Goal: Transaction & Acquisition: Purchase product/service

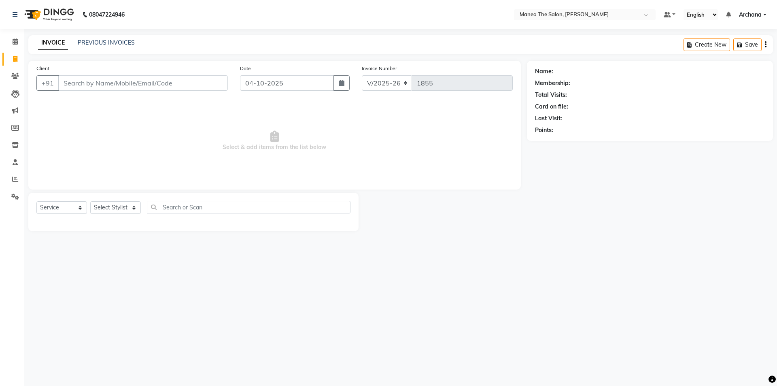
select select "6846"
select select "service"
click at [104, 207] on select "Select Stylist [PERSON_NAME] My Mane'a. [PERSON_NAME] [PERSON_NAME] [PERSON_NAM…" at bounding box center [115, 207] width 51 height 13
select select "74503"
click at [90, 201] on select "Select Stylist [PERSON_NAME] My Mane'a. [PERSON_NAME] [PERSON_NAME] [PERSON_NAM…" at bounding box center [115, 207] width 51 height 13
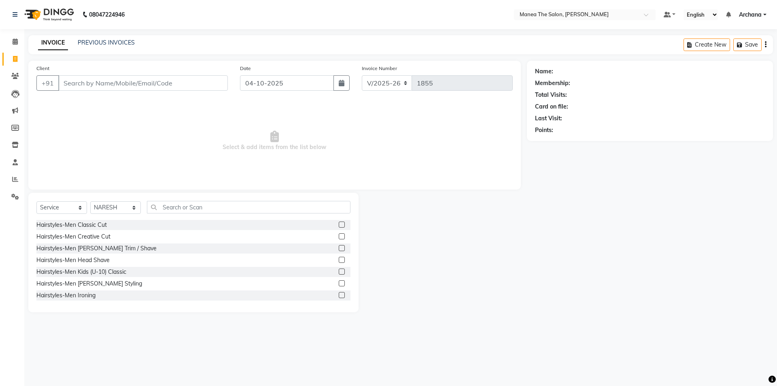
click at [339, 224] on label at bounding box center [342, 224] width 6 height 6
click at [339, 224] on input "checkbox" at bounding box center [341, 224] width 5 height 5
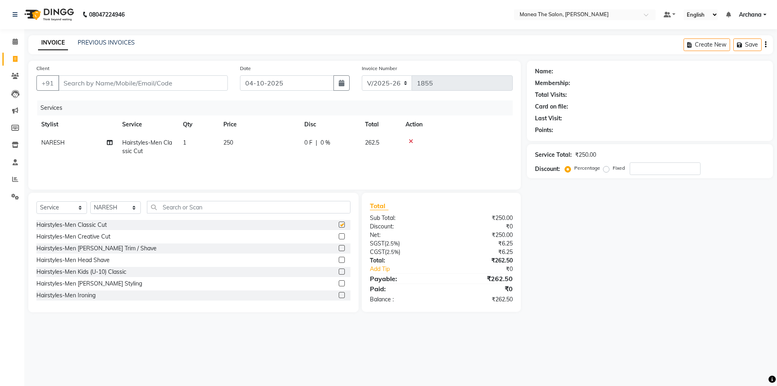
checkbox input "false"
click at [339, 247] on label at bounding box center [342, 248] width 6 height 6
click at [339, 247] on input "checkbox" at bounding box center [341, 248] width 5 height 5
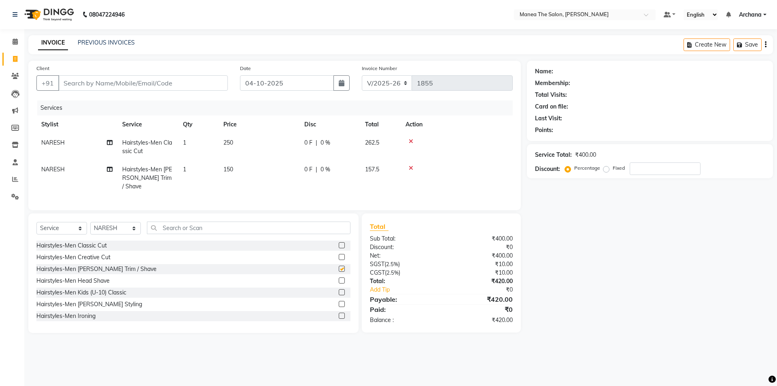
checkbox input "false"
click at [169, 85] on input "Client" at bounding box center [142, 82] width 169 height 15
type input "9"
type input "0"
type input "9"
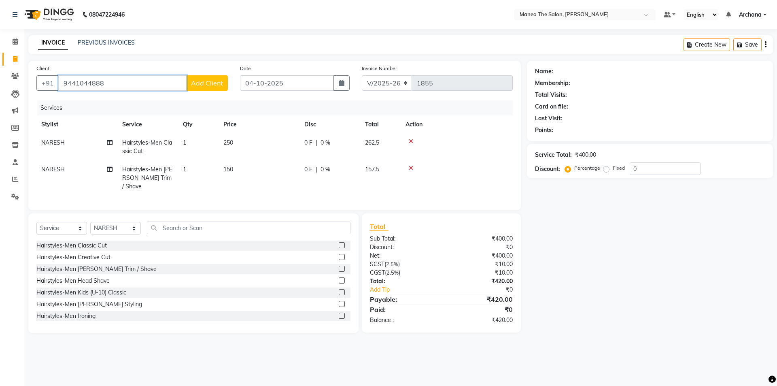
type input "9441044888"
click at [208, 81] on span "Add Client" at bounding box center [207, 83] width 32 height 8
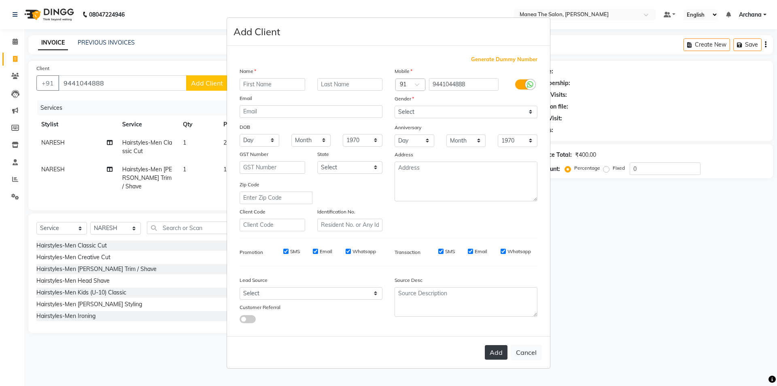
click at [494, 347] on button "Add" at bounding box center [496, 352] width 23 height 15
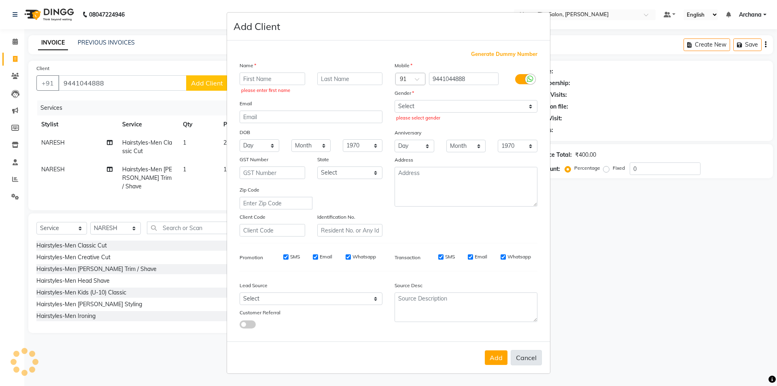
click at [521, 356] on button "Cancel" at bounding box center [526, 357] width 31 height 15
select select
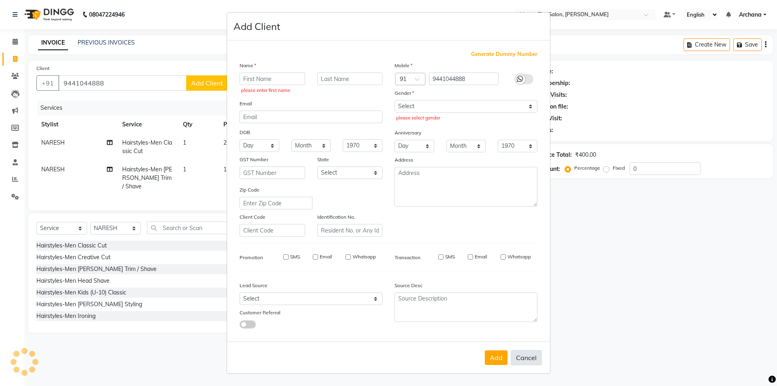
select select
checkbox input "false"
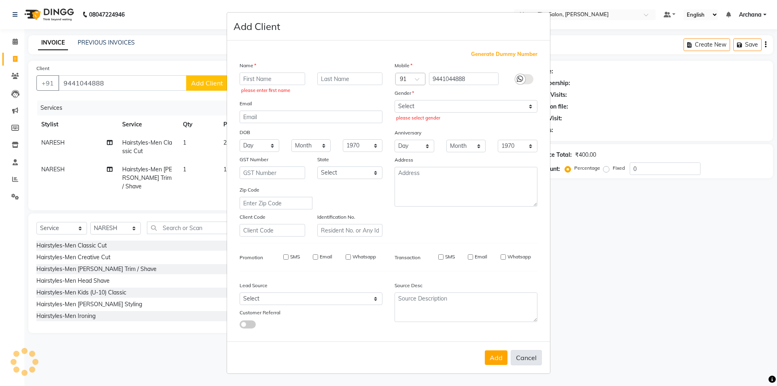
checkbox input "false"
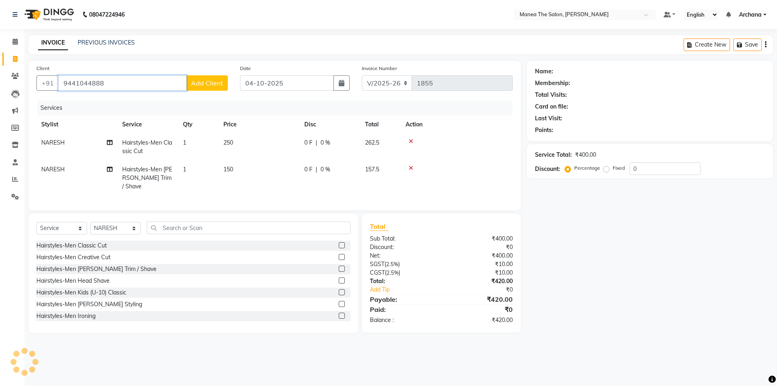
click at [124, 83] on input "9441044888" at bounding box center [122, 82] width 128 height 15
type input "9"
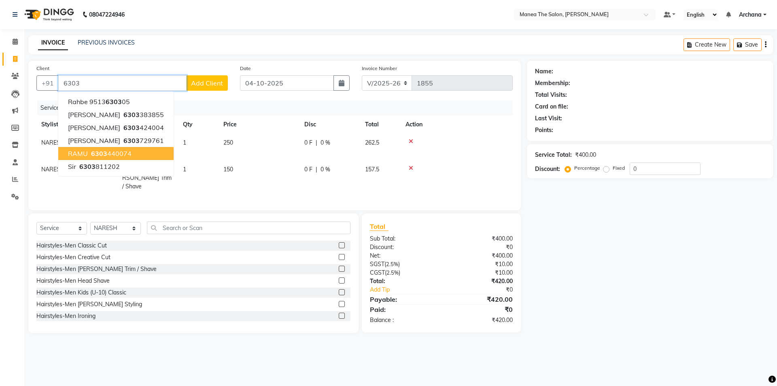
click at [101, 150] on span "6303" at bounding box center [99, 153] width 16 height 8
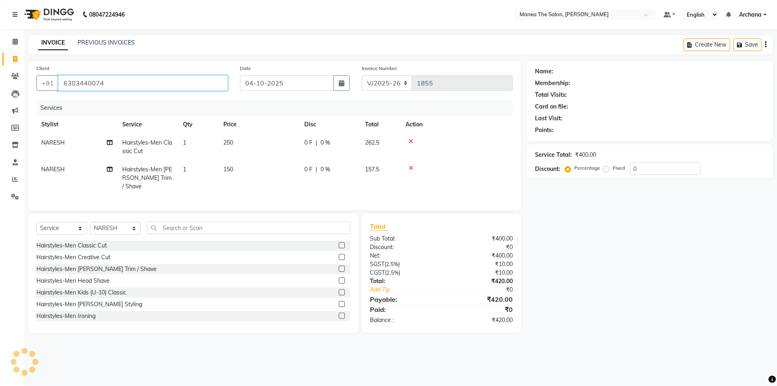
type input "6303440074"
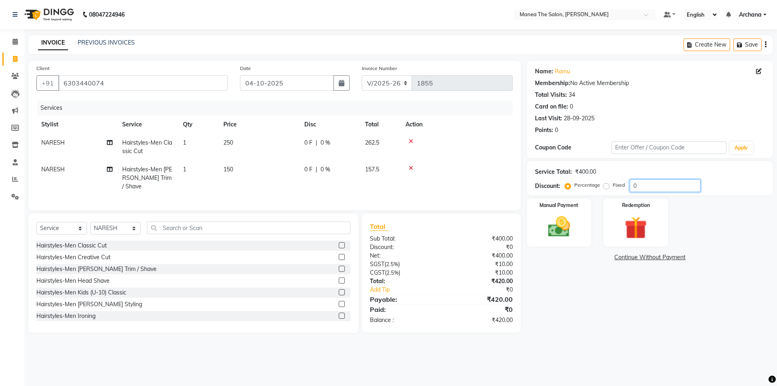
click at [677, 190] on input "0" at bounding box center [664, 185] width 71 height 13
type input "4.7"
click at [580, 211] on div "Manual Payment" at bounding box center [558, 222] width 67 height 50
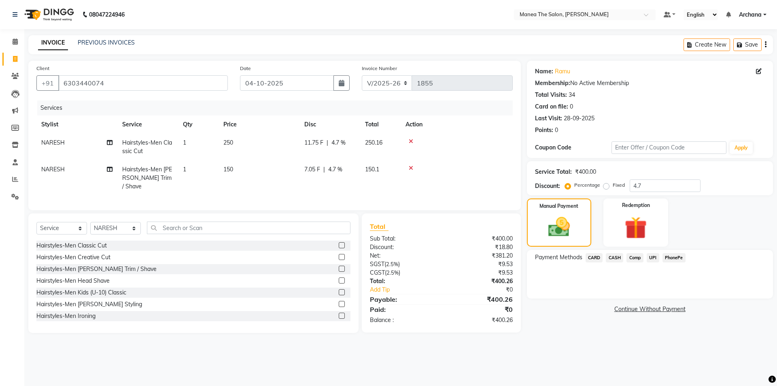
click at [613, 255] on span "CASH" at bounding box center [614, 257] width 17 height 9
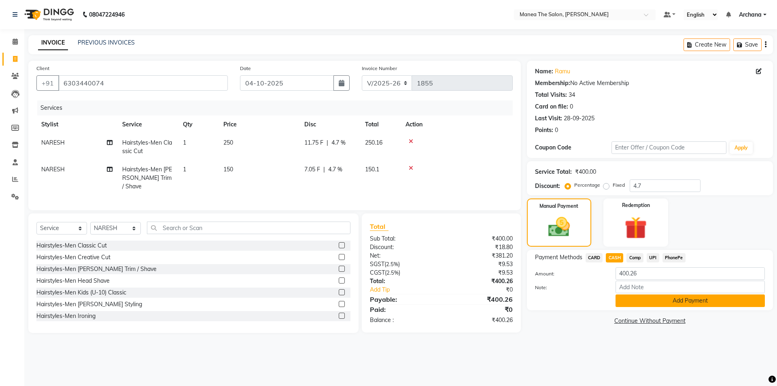
click at [656, 301] on button "Add Payment" at bounding box center [689, 300] width 149 height 13
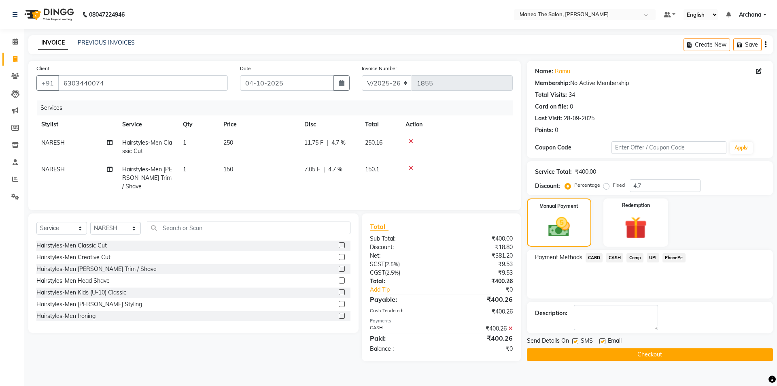
click at [664, 356] on button "Checkout" at bounding box center [650, 354] width 246 height 13
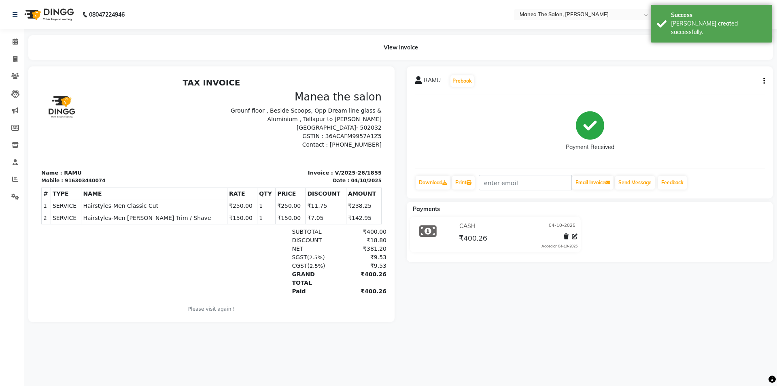
click at [761, 81] on button "button" at bounding box center [762, 81] width 5 height 8
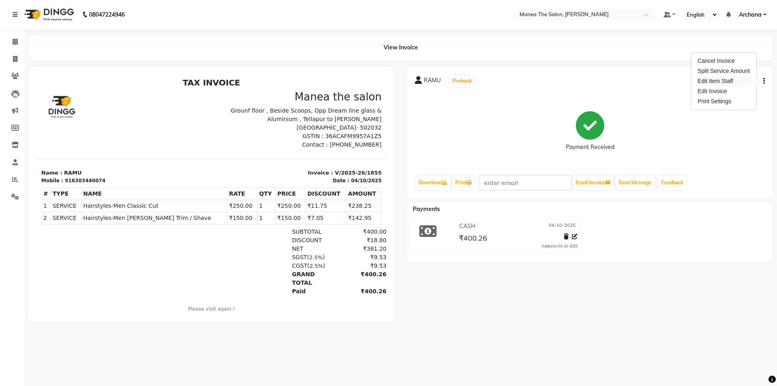
click at [724, 81] on div "Edit Item Staff" at bounding box center [723, 81] width 55 height 10
select select
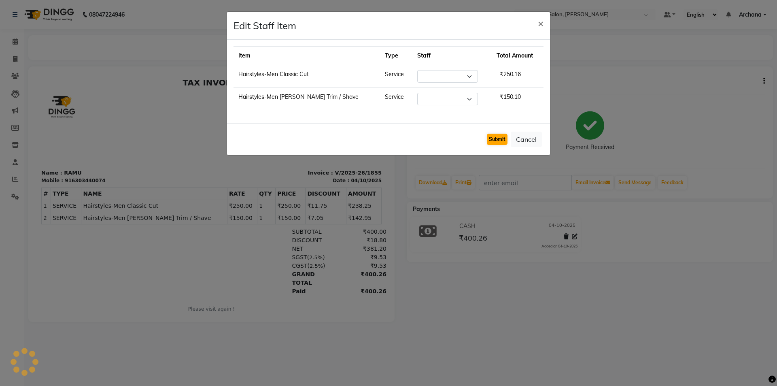
select select "74503"
click at [540, 23] on span "×" at bounding box center [541, 23] width 6 height 12
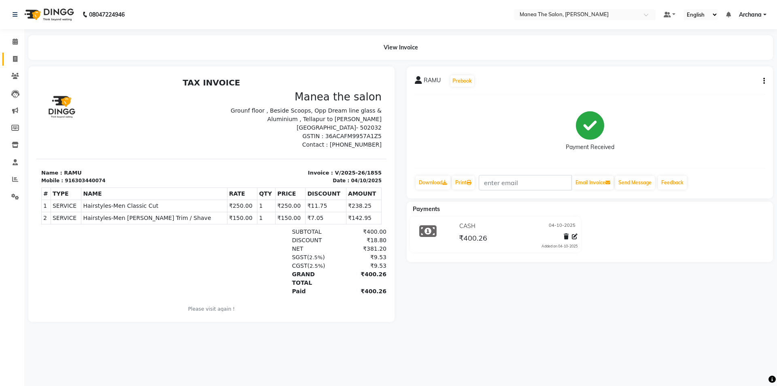
click at [15, 53] on link "Invoice" at bounding box center [11, 59] width 19 height 13
select select "6846"
select select "service"
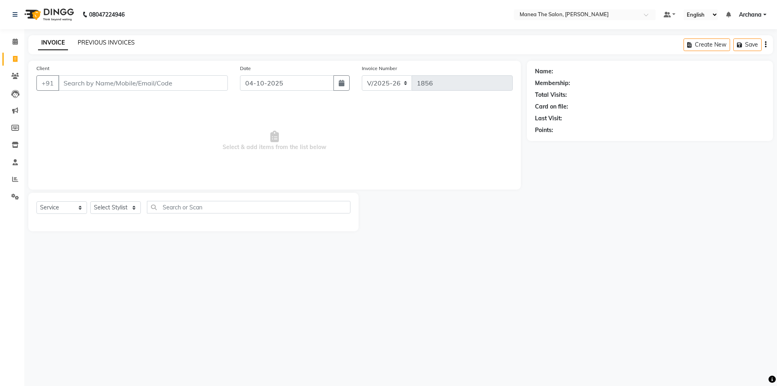
click at [98, 39] on link "PREVIOUS INVOICES" at bounding box center [106, 42] width 57 height 7
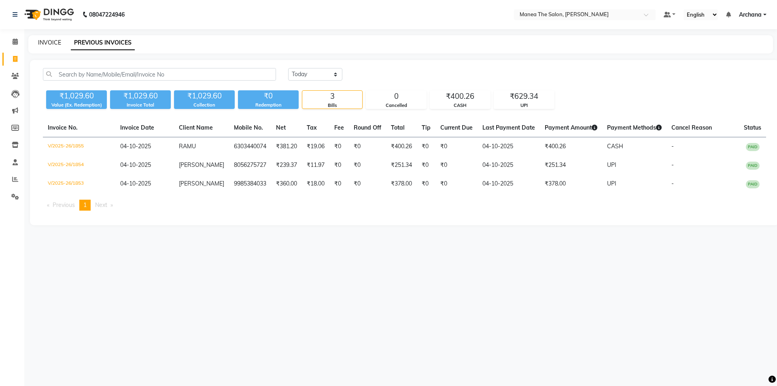
click at [48, 42] on link "INVOICE" at bounding box center [49, 42] width 23 height 7
select select "service"
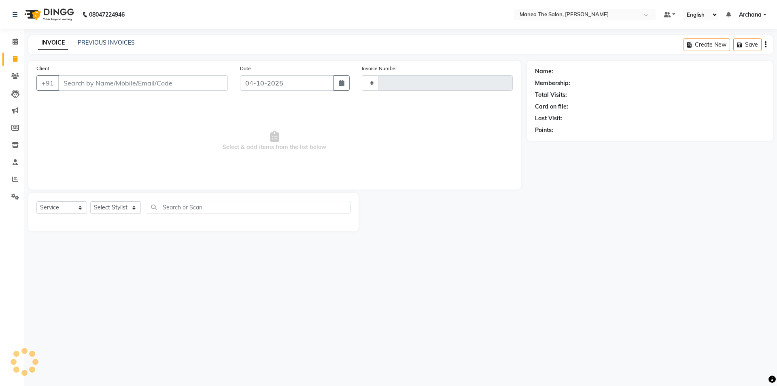
type input "1856"
select select "6846"
click at [125, 208] on select "Select Stylist ANVESH My Mane'a. NARESH nisha Ramu SAHITHI vaishnavi" at bounding box center [115, 207] width 51 height 13
select select "77516"
click at [90, 201] on select "Select Stylist ANVESH My Mane'a. NARESH nisha Ramu SAHITHI vaishnavi" at bounding box center [115, 207] width 51 height 13
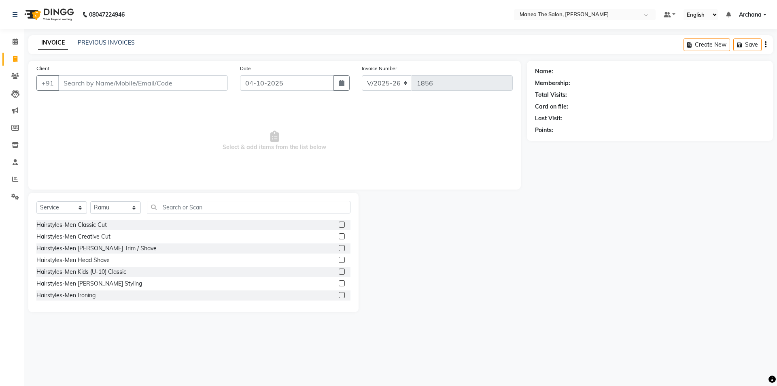
click at [339, 223] on label at bounding box center [342, 224] width 6 height 6
click at [339, 223] on input "checkbox" at bounding box center [341, 224] width 5 height 5
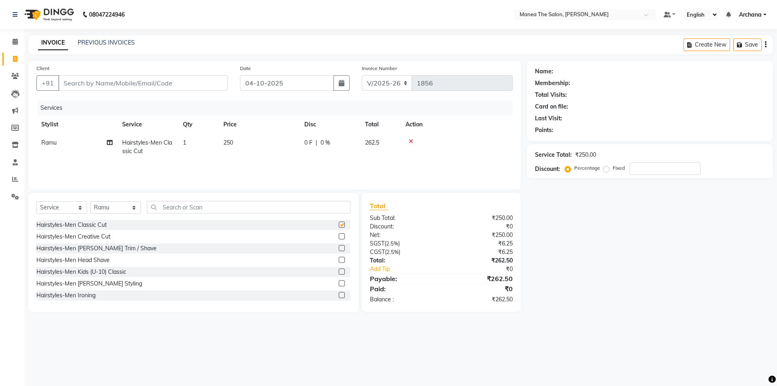
checkbox input "false"
click at [182, 207] on input "text" at bounding box center [248, 207] width 203 height 13
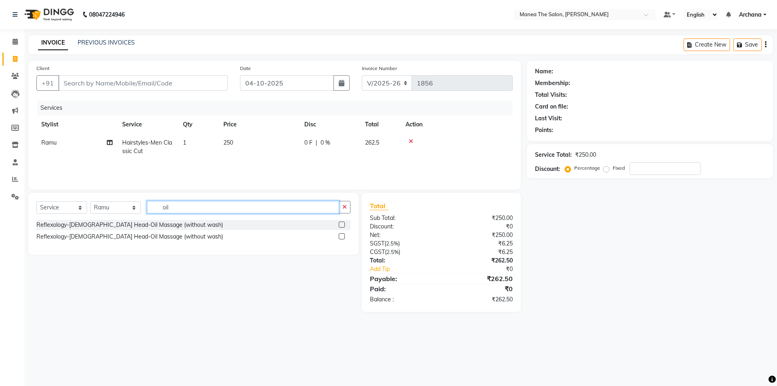
type input "oil"
click at [342, 222] on label at bounding box center [342, 224] width 6 height 6
click at [342, 222] on input "checkbox" at bounding box center [341, 224] width 5 height 5
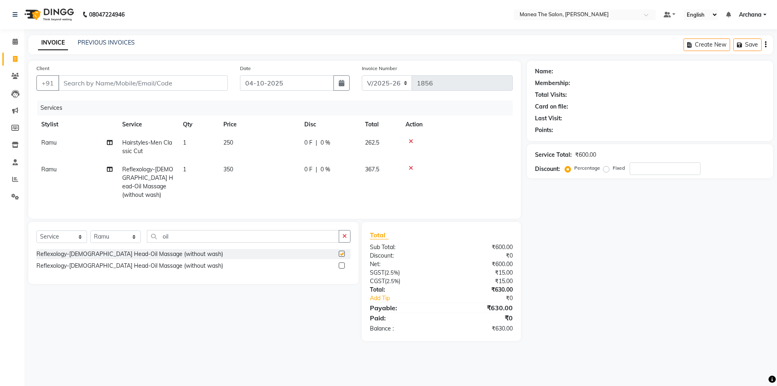
checkbox input "false"
click at [78, 234] on select "Select Service Product Membership Package Voucher Prepaid Gift Card" at bounding box center [61, 236] width 51 height 13
click at [36, 230] on select "Select Service Product Membership Package Voucher Prepaid Gift Card" at bounding box center [61, 236] width 51 height 13
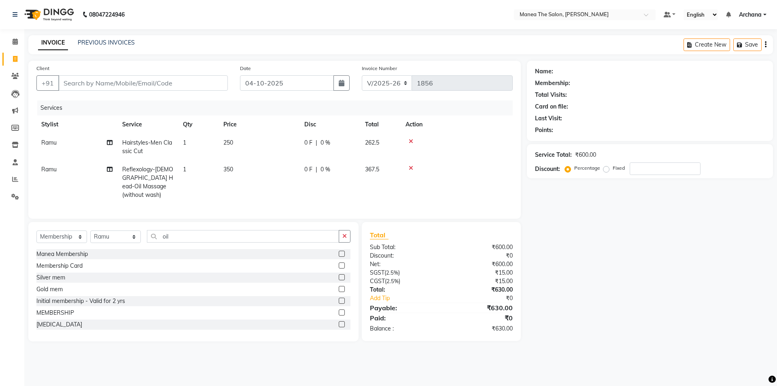
click at [339, 297] on label at bounding box center [342, 300] width 6 height 6
click at [339, 298] on input "checkbox" at bounding box center [341, 300] width 5 height 5
select select "select"
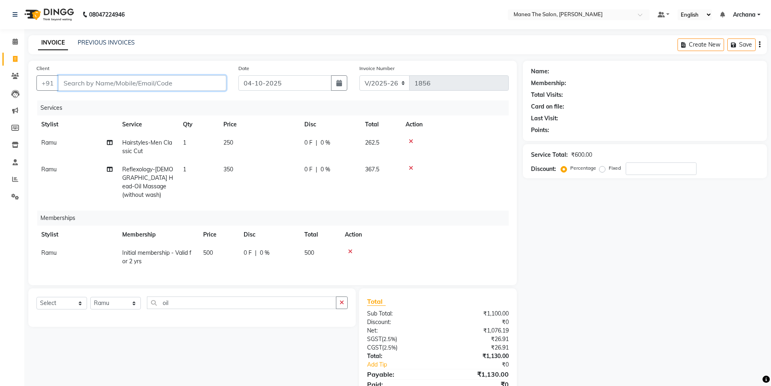
click at [97, 87] on input "Client" at bounding box center [142, 82] width 168 height 15
type input "7"
type input "0"
type input "7416222209"
click at [208, 84] on span "Add Client" at bounding box center [205, 83] width 32 height 8
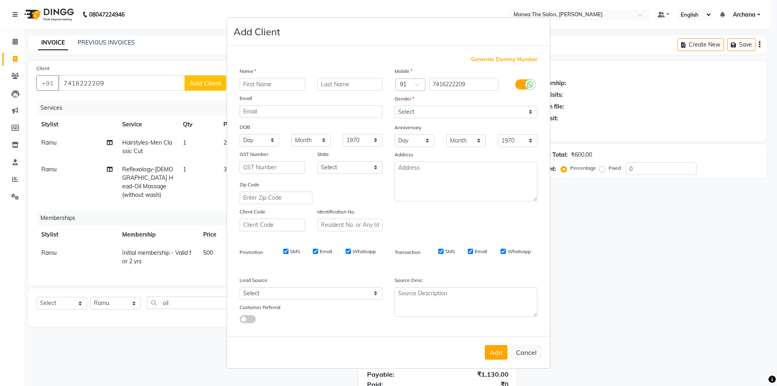
click at [247, 84] on input "text" at bounding box center [272, 84] width 66 height 13
type input "prabath"
click at [283, 294] on select "Select Walk-in Referral Internet Friend Word of Mouth Advertisement Facebook Ju…" at bounding box center [310, 293] width 143 height 13
select select "47942"
click at [239, 287] on select "Select Walk-in Referral Internet Friend Word of Mouth Advertisement Facebook Ju…" at bounding box center [310, 293] width 143 height 13
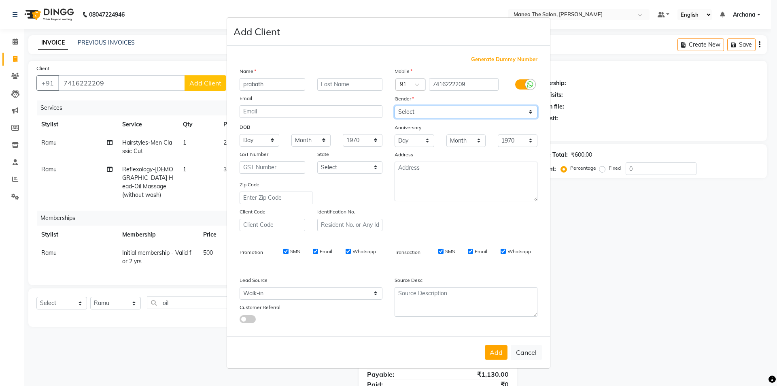
click at [482, 110] on select "Select Male Female Other Prefer Not To Say" at bounding box center [465, 112] width 143 height 13
select select "male"
click at [394, 106] on select "Select Male Female Other Prefer Not To Say" at bounding box center [465, 112] width 143 height 13
click at [496, 350] on button "Add" at bounding box center [496, 352] width 23 height 15
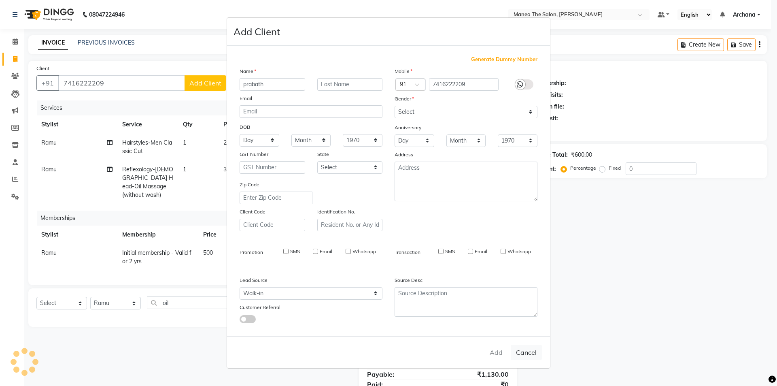
select select
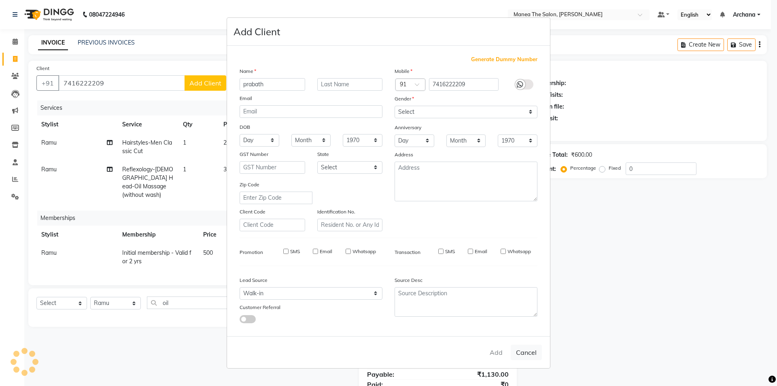
select select
checkbox input "false"
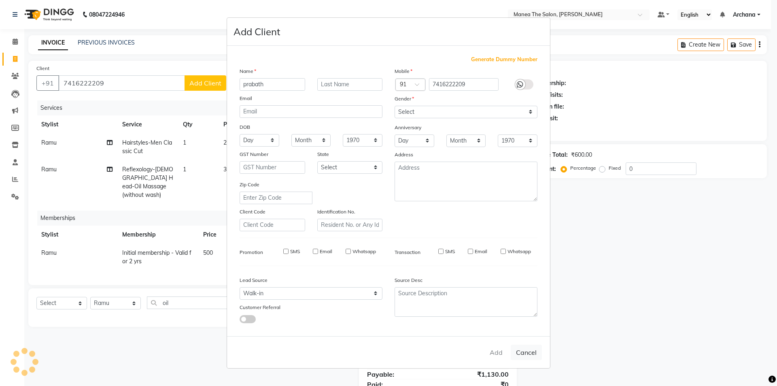
checkbox input "false"
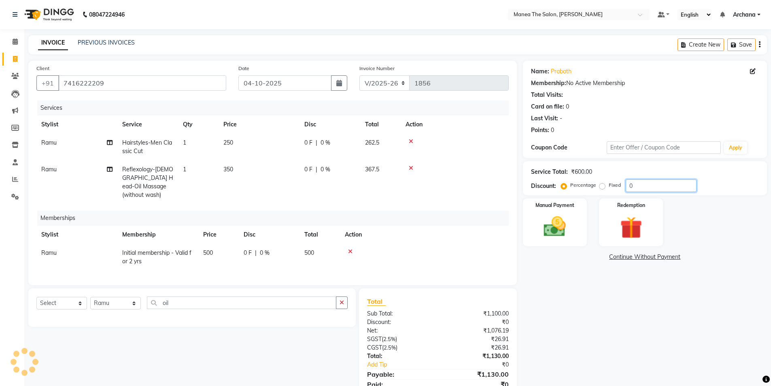
click at [653, 183] on input "0" at bounding box center [660, 185] width 71 height 13
type input "1"
type input "20.4"
click at [544, 227] on img at bounding box center [554, 226] width 37 height 26
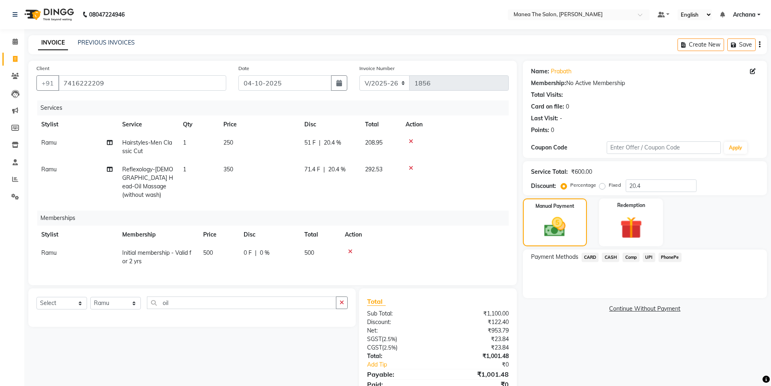
click at [589, 256] on span "CARD" at bounding box center [589, 256] width 17 height 9
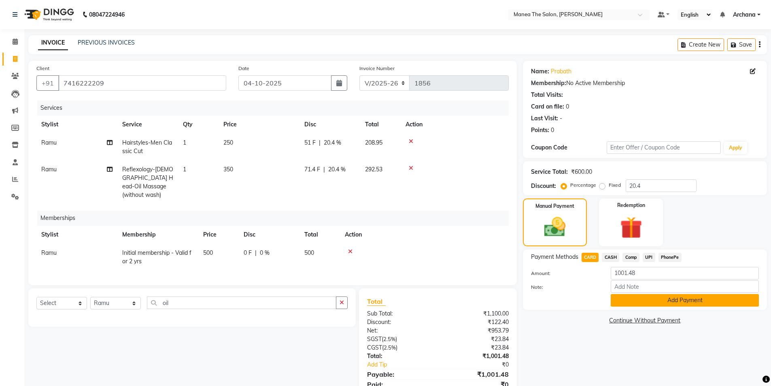
click at [626, 298] on button "Add Payment" at bounding box center [684, 300] width 148 height 13
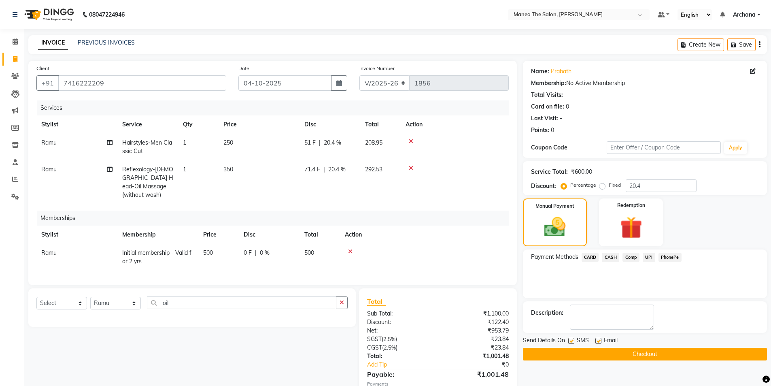
click at [624, 356] on button "Checkout" at bounding box center [645, 353] width 244 height 13
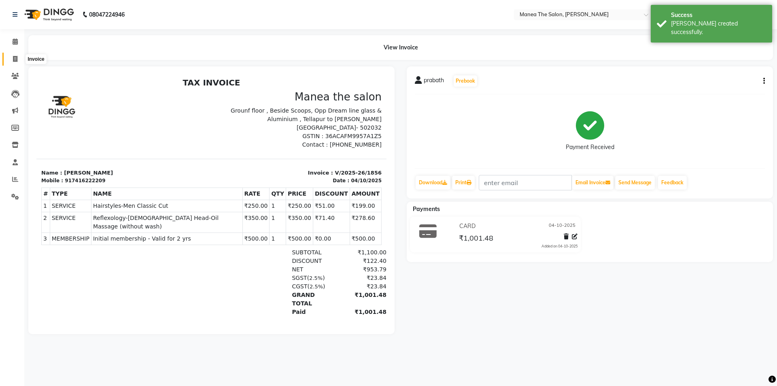
click at [16, 57] on icon at bounding box center [15, 59] width 4 height 6
select select "service"
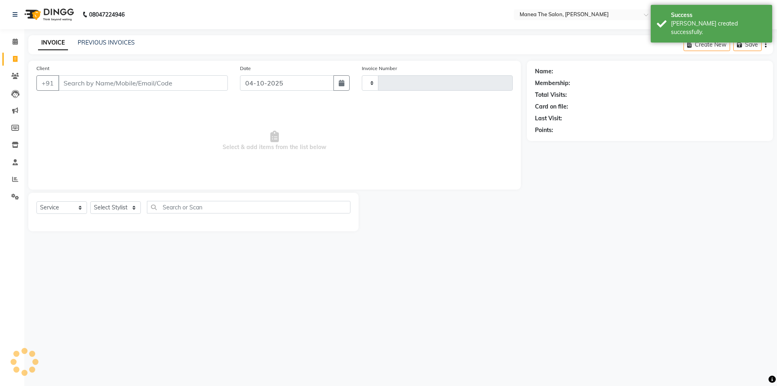
type input "1857"
select select "6846"
click at [125, 42] on link "PREVIOUS INVOICES" at bounding box center [106, 42] width 57 height 7
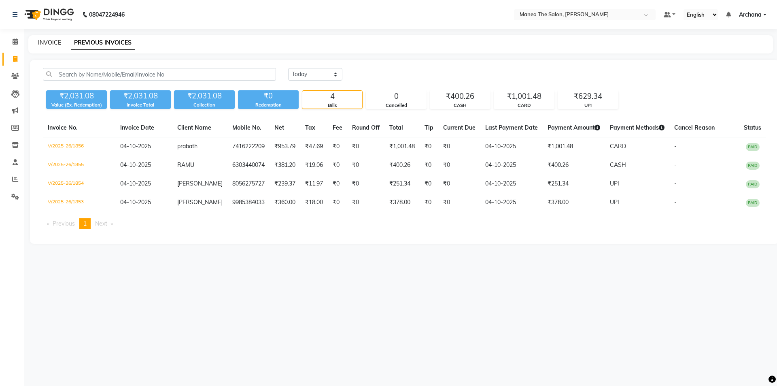
click at [48, 39] on link "INVOICE" at bounding box center [49, 42] width 23 height 7
select select "service"
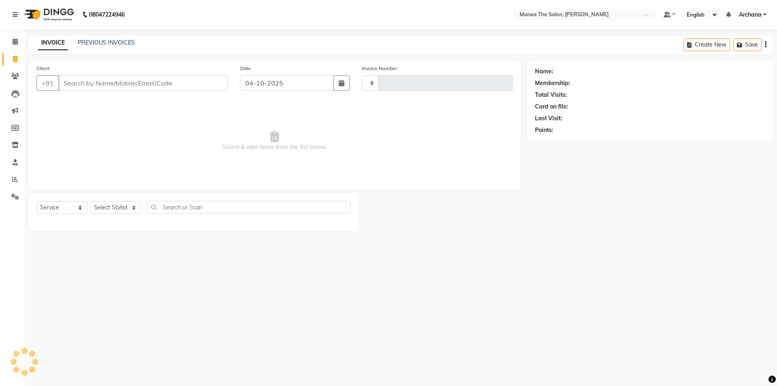
type input "1857"
select select "6846"
drag, startPoint x: 48, startPoint y: 39, endPoint x: 47, endPoint y: 59, distance: 19.9
click at [47, 59] on main "INVOICE PREVIOUS INVOICES Create New Save Client +91 Date 04-10-2025 Invoice Nu…" at bounding box center [400, 139] width 752 height 208
click at [33, 78] on div "Client +91" at bounding box center [131, 80] width 203 height 33
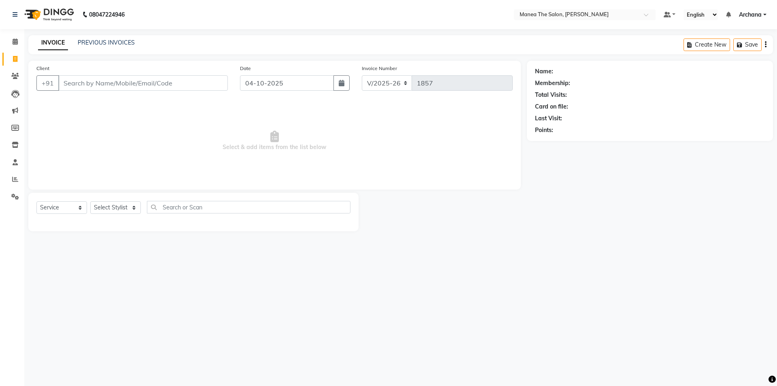
click at [33, 78] on div "Client +91" at bounding box center [131, 80] width 203 height 33
click at [79, 86] on input "Client" at bounding box center [142, 82] width 169 height 15
type input "9581354108"
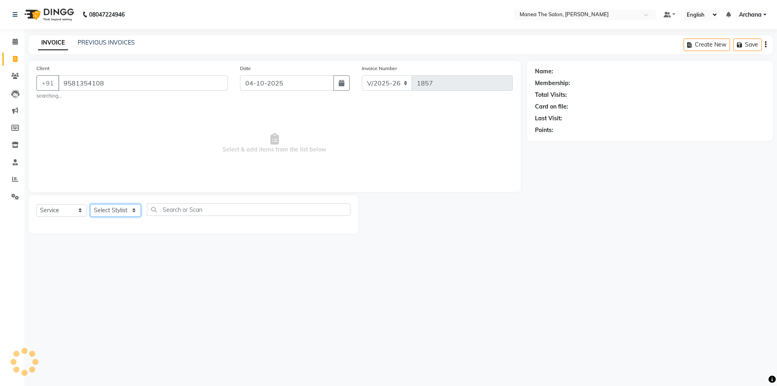
click at [134, 211] on select "Select Stylist ANVESH My Mane'a. NARESH nisha Ramu SAHITHI vaishnavi" at bounding box center [115, 210] width 51 height 13
select select "77516"
click at [90, 204] on select "Select Stylist ANVESH My Mane'a. NARESH nisha Ramu SAHITHI vaishnavi" at bounding box center [115, 210] width 51 height 13
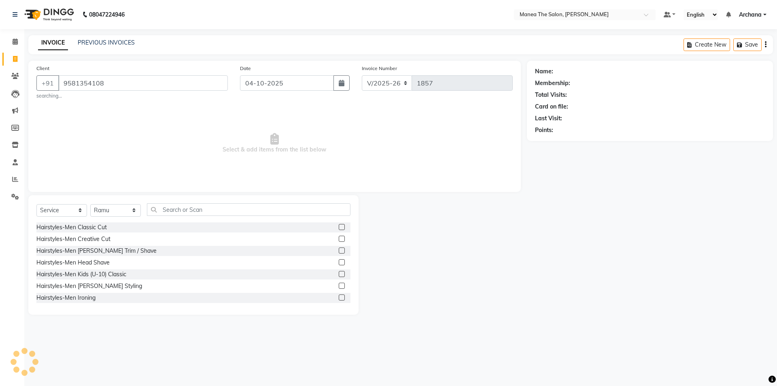
click at [339, 229] on label at bounding box center [342, 227] width 6 height 6
click at [339, 229] on input "checkbox" at bounding box center [341, 227] width 5 height 5
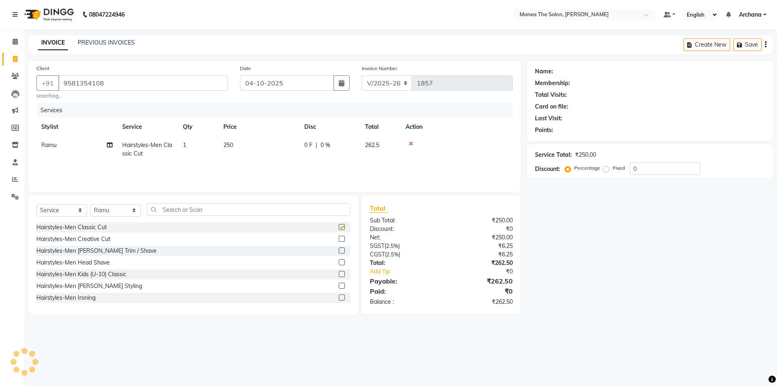
checkbox input "false"
click at [612, 169] on label "Fixed" at bounding box center [618, 167] width 12 height 7
click at [605, 169] on input "Fixed" at bounding box center [608, 168] width 6 height 6
radio input "true"
click at [640, 170] on input "0" at bounding box center [664, 168] width 71 height 13
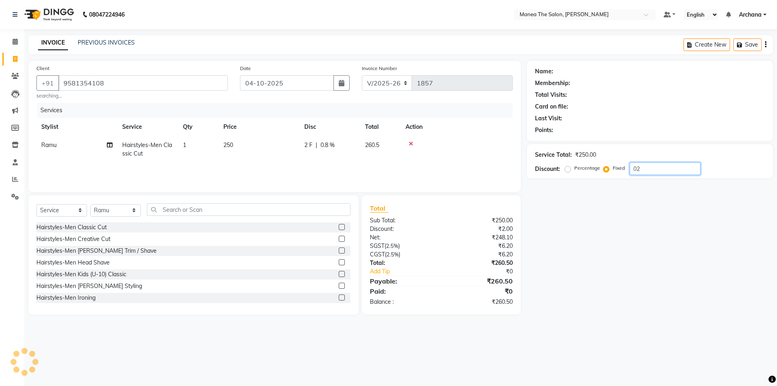
type input "0"
type input "1"
type input "2"
type input "3"
type input "4"
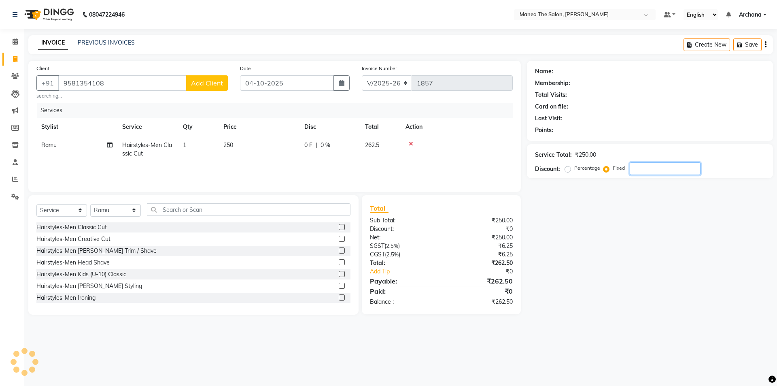
type input "5"
type input "6"
type input "7"
type input "8"
type input "11"
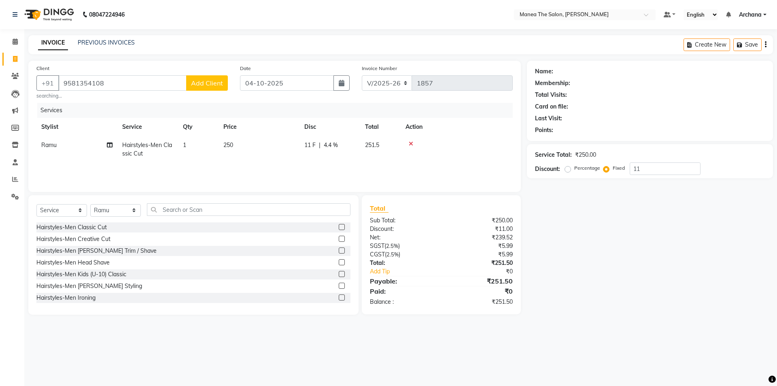
click at [612, 172] on label "Fixed" at bounding box center [618, 167] width 12 height 7
click at [608, 171] on input "Fixed" at bounding box center [608, 168] width 6 height 6
click at [572, 170] on div "Percentage" at bounding box center [583, 168] width 34 height 10
click at [574, 170] on label "Percentage" at bounding box center [587, 167] width 26 height 7
click at [570, 170] on input "Percentage" at bounding box center [569, 168] width 6 height 6
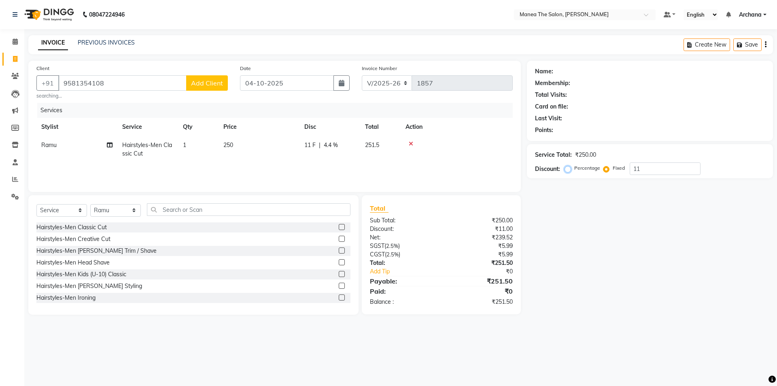
radio input "true"
click at [612, 169] on label "Fixed" at bounding box center [618, 167] width 12 height 7
click at [605, 169] on input "Fixed" at bounding box center [608, 168] width 6 height 6
radio input "true"
click at [468, 337] on div "08047224946 Select Location × Manea The Salon, Osman Nagar Default Panel My Pan…" at bounding box center [388, 193] width 777 height 386
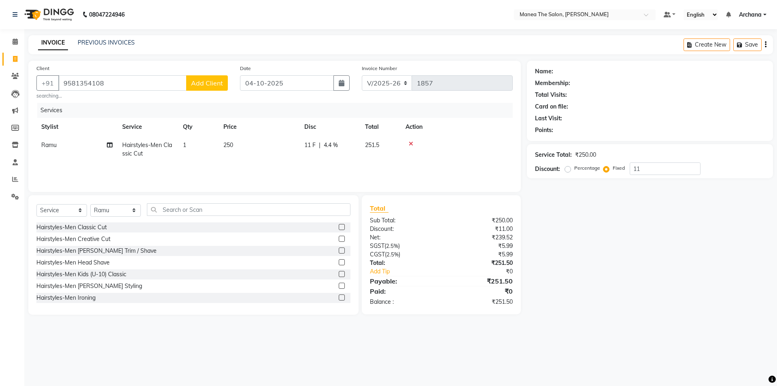
click at [657, 247] on div "Name: Membership: Total Visits: Card on file: Last Visit: Points: Service Total…" at bounding box center [653, 188] width 252 height 254
click at [129, 42] on link "PREVIOUS INVOICES" at bounding box center [106, 42] width 57 height 7
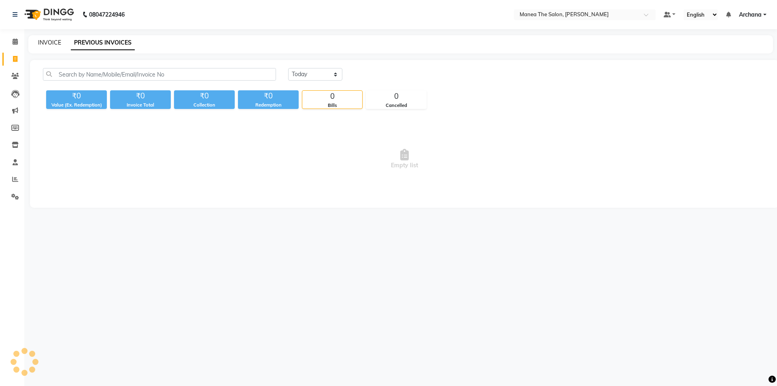
click at [58, 42] on link "INVOICE" at bounding box center [49, 42] width 23 height 7
select select "service"
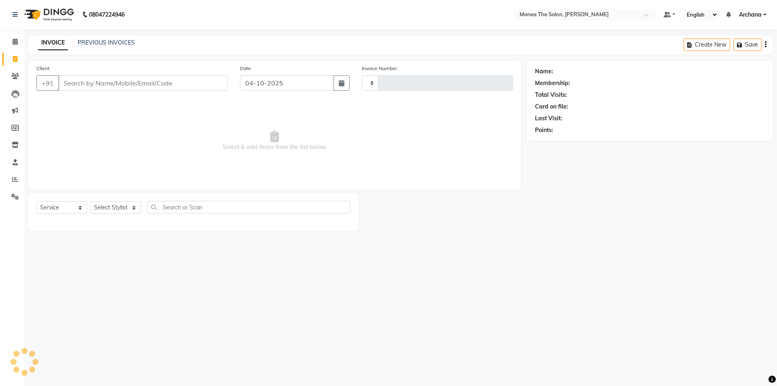
type input "1857"
select select "6846"
click at [113, 41] on link "PREVIOUS INVOICES" at bounding box center [106, 42] width 57 height 7
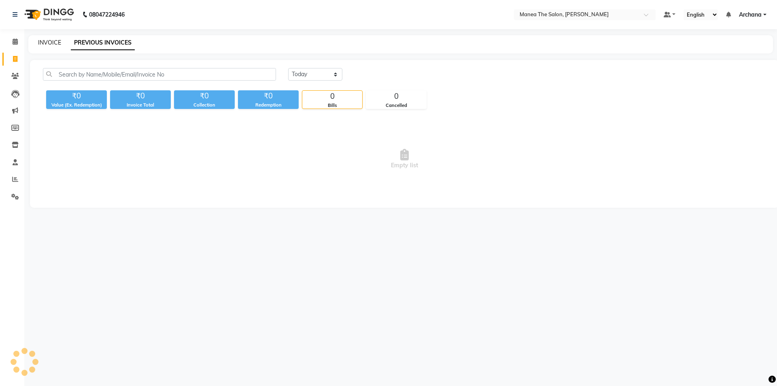
click at [56, 40] on link "INVOICE" at bounding box center [49, 42] width 23 height 7
select select "service"
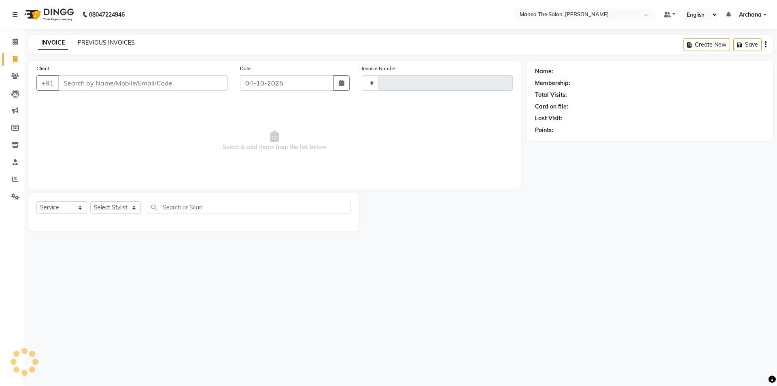
click at [110, 42] on link "PREVIOUS INVOICES" at bounding box center [106, 42] width 57 height 7
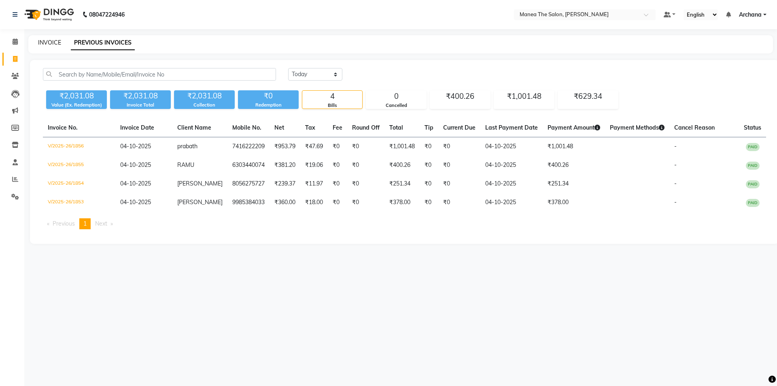
click at [47, 42] on link "INVOICE" at bounding box center [49, 42] width 23 height 7
select select "service"
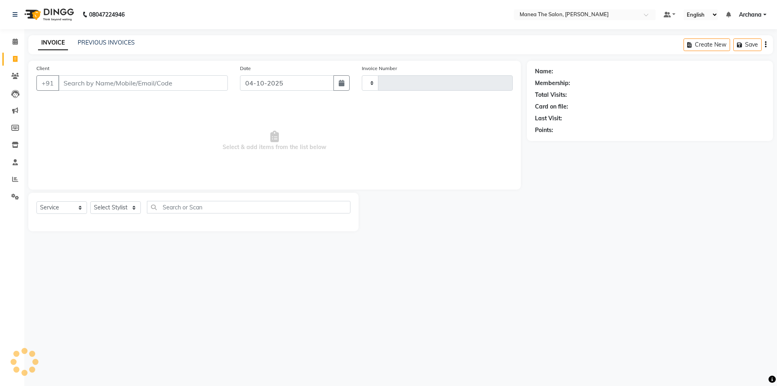
type input "1857"
select select "6846"
click at [119, 42] on link "PREVIOUS INVOICES" at bounding box center [106, 42] width 57 height 7
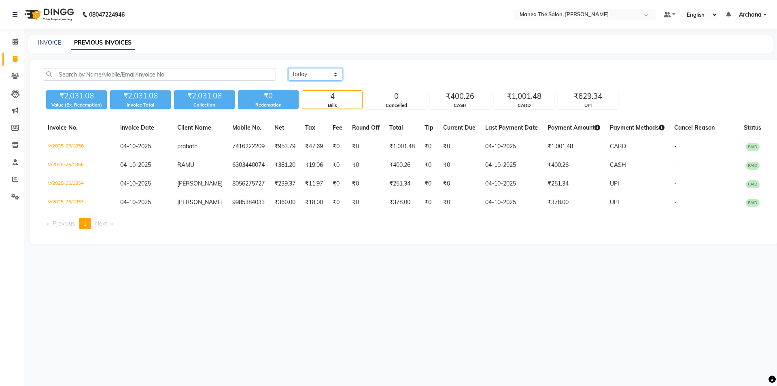
drag, startPoint x: 333, startPoint y: 76, endPoint x: 330, endPoint y: 79, distance: 4.3
click at [333, 76] on select "Today Yesterday Custom Range" at bounding box center [315, 74] width 54 height 13
select select "yesterday"
click at [288, 68] on select "Today Yesterday Custom Range" at bounding box center [315, 74] width 54 height 13
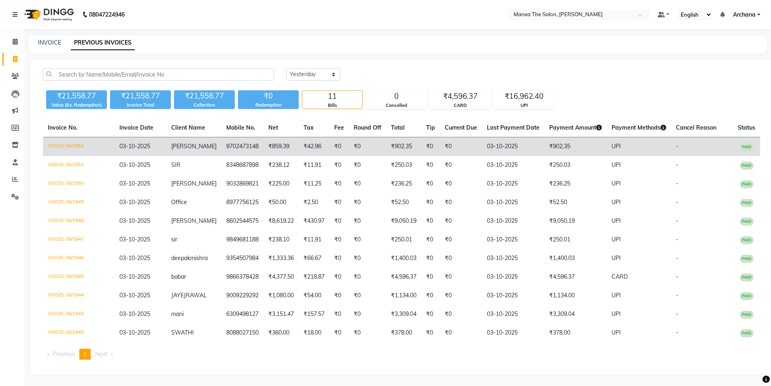
click at [221, 150] on td "9702473148" at bounding box center [242, 146] width 42 height 19
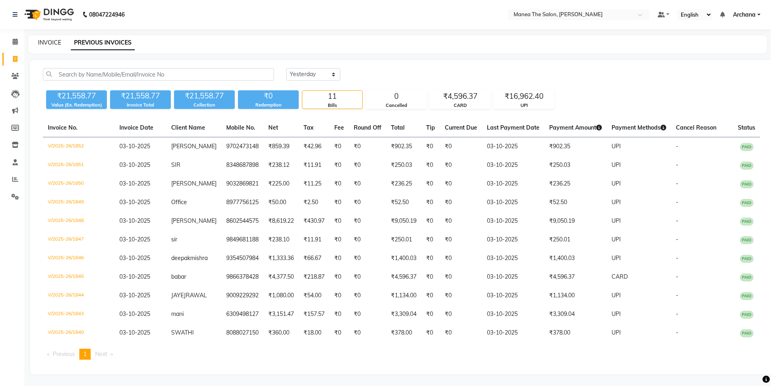
click at [46, 39] on link "INVOICE" at bounding box center [49, 42] width 23 height 7
select select "6846"
select select "service"
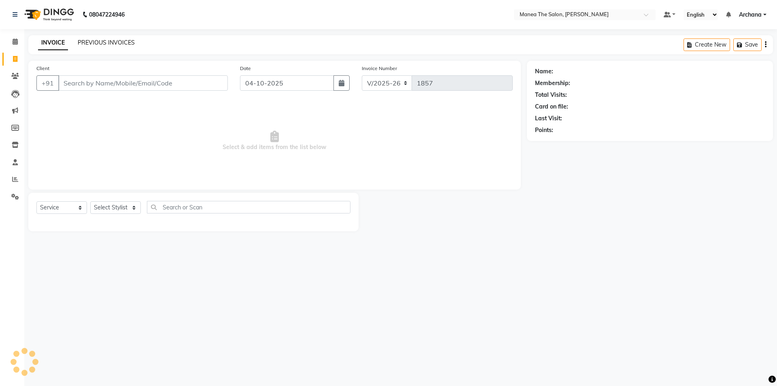
click at [119, 40] on link "PREVIOUS INVOICES" at bounding box center [106, 42] width 57 height 7
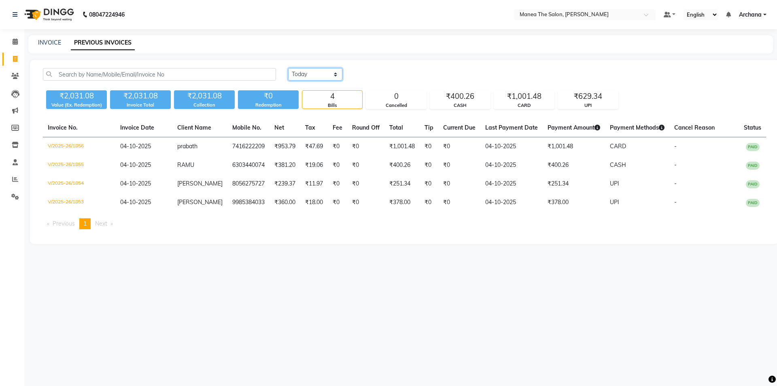
click at [334, 75] on select "Today Yesterday Custom Range" at bounding box center [315, 74] width 54 height 13
select select "yesterday"
click at [288, 68] on select "Today Yesterday Custom Range" at bounding box center [315, 74] width 54 height 13
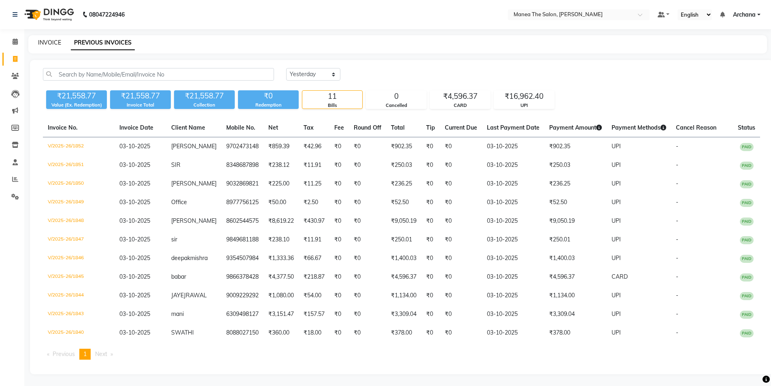
click at [44, 39] on link "INVOICE" at bounding box center [49, 42] width 23 height 7
select select "service"
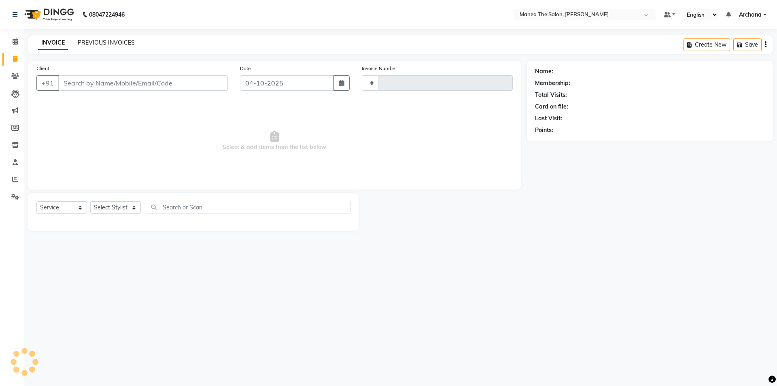
click at [117, 42] on link "PREVIOUS INVOICES" at bounding box center [106, 42] width 57 height 7
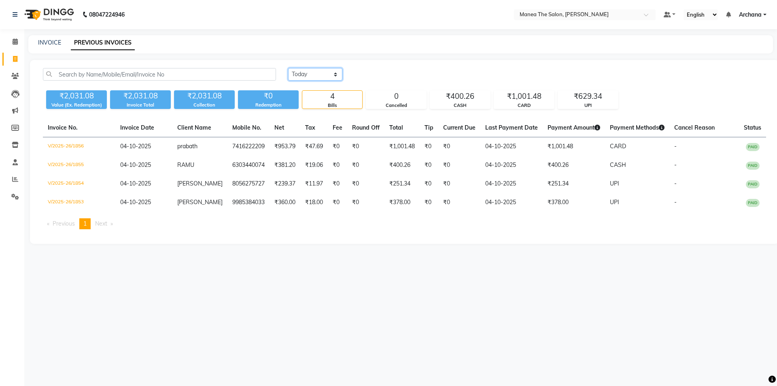
click at [335, 74] on select "Today Yesterday Custom Range" at bounding box center [315, 74] width 54 height 13
click at [401, 62] on div "Today Yesterday Custom Range ₹2,031.08 Value (Ex. Redemption) ₹2,031.08 Invoice…" at bounding box center [404, 152] width 749 height 184
click at [53, 43] on link "INVOICE" at bounding box center [49, 42] width 23 height 7
select select "6846"
select select "service"
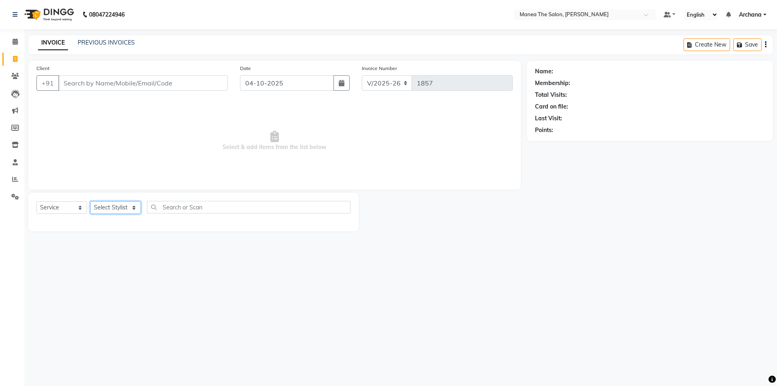
click at [132, 206] on select "Select Stylist ANVESH My Mane'a. NARESH nisha Ramu SAHITHI vaishnavi" at bounding box center [115, 207] width 51 height 13
select select "77516"
click at [90, 201] on select "Select Stylist ANVESH My Mane'a. NARESH nisha Ramu SAHITHI vaishnavi" at bounding box center [115, 207] width 51 height 13
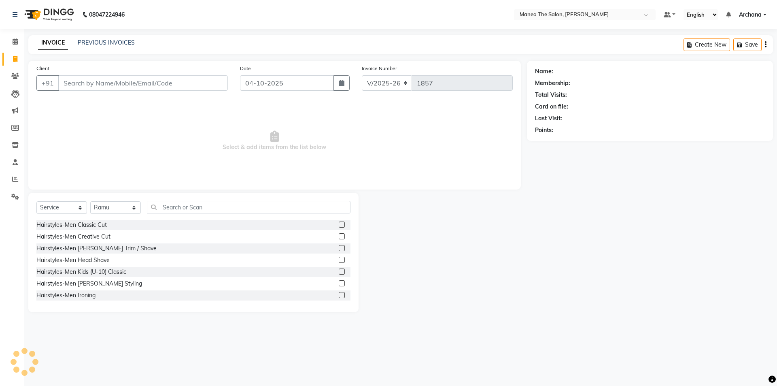
click at [339, 224] on label at bounding box center [342, 224] width 6 height 6
click at [339, 224] on input "checkbox" at bounding box center [341, 224] width 5 height 5
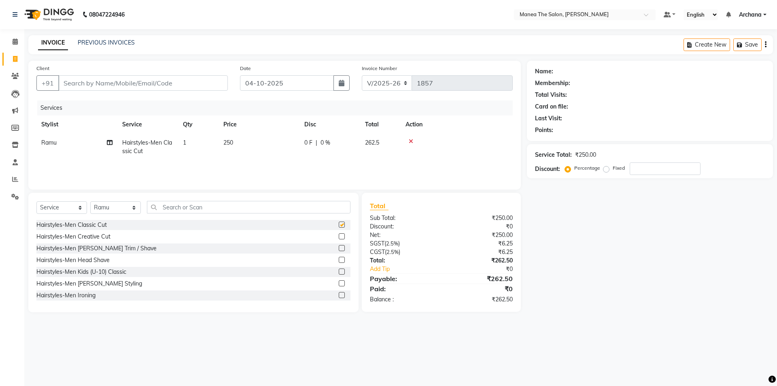
checkbox input "false"
click at [339, 248] on label at bounding box center [342, 248] width 6 height 6
click at [339, 248] on input "checkbox" at bounding box center [341, 248] width 5 height 5
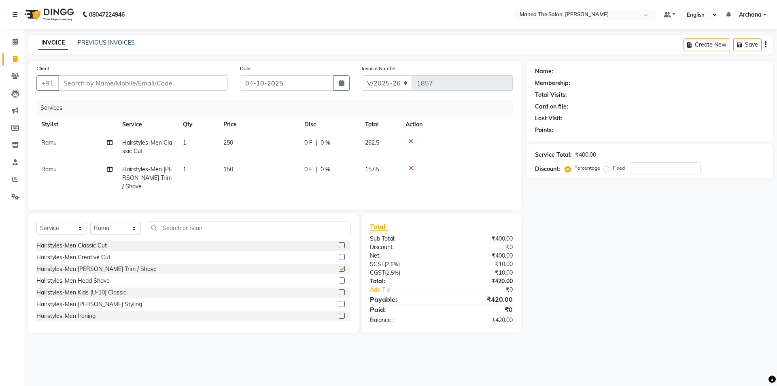
checkbox input "false"
click at [341, 228] on input "text" at bounding box center [248, 227] width 203 height 13
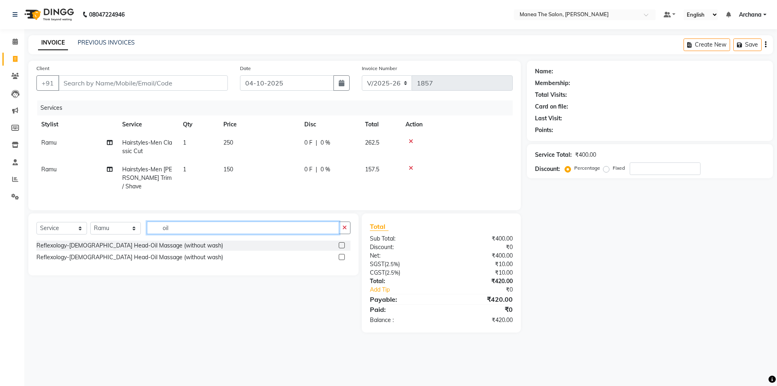
type input "oil"
click at [342, 242] on label at bounding box center [342, 245] width 6 height 6
click at [342, 243] on input "checkbox" at bounding box center [341, 245] width 5 height 5
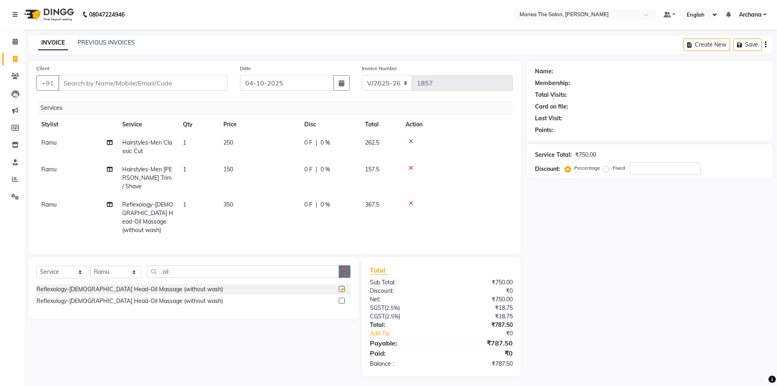
checkbox input "false"
click at [345, 268] on icon "button" at bounding box center [344, 271] width 4 height 6
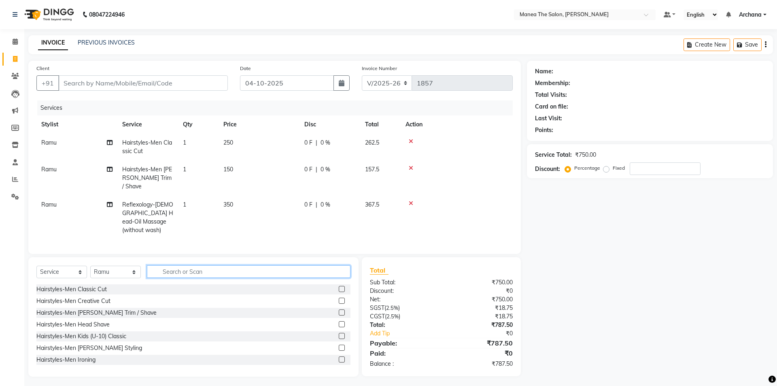
click at [328, 265] on input "text" at bounding box center [248, 271] width 203 height 13
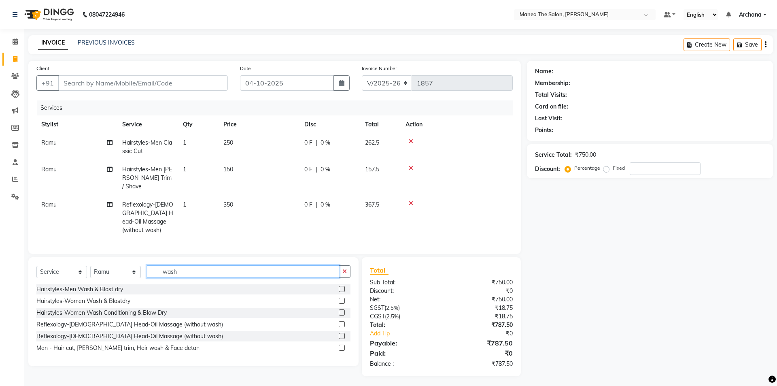
type input "wash"
click at [344, 286] on label at bounding box center [342, 289] width 6 height 6
click at [344, 286] on input "checkbox" at bounding box center [341, 288] width 5 height 5
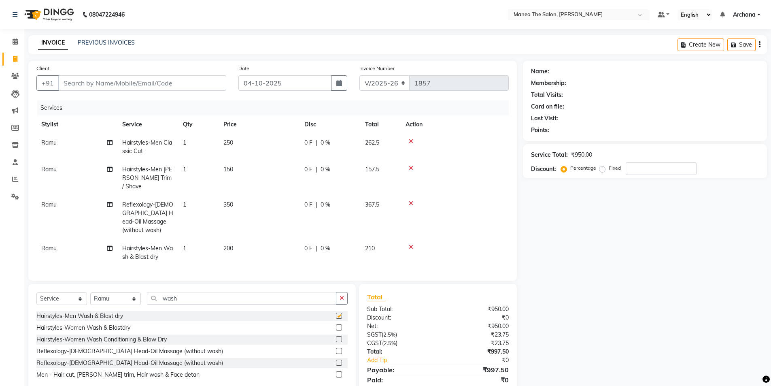
checkbox input "false"
click at [227, 244] on span "200" at bounding box center [228, 247] width 10 height 7
select select "77516"
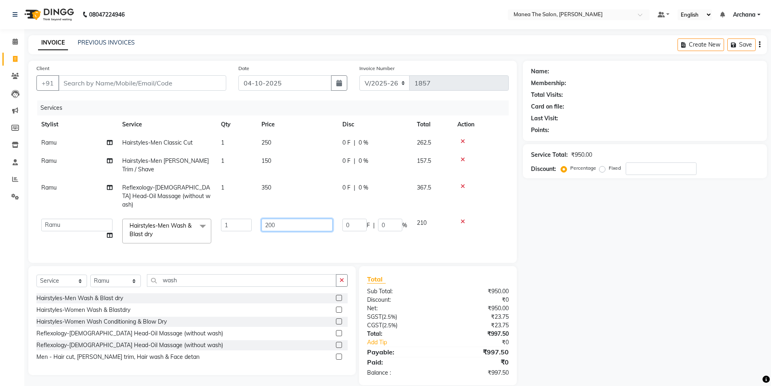
click at [268, 218] on input "200" at bounding box center [296, 224] width 71 height 13
type input "100"
click at [574, 259] on div "Name: Membership: Total Visits: Card on file: Last Visit: Points: Service Total…" at bounding box center [648, 223] width 250 height 324
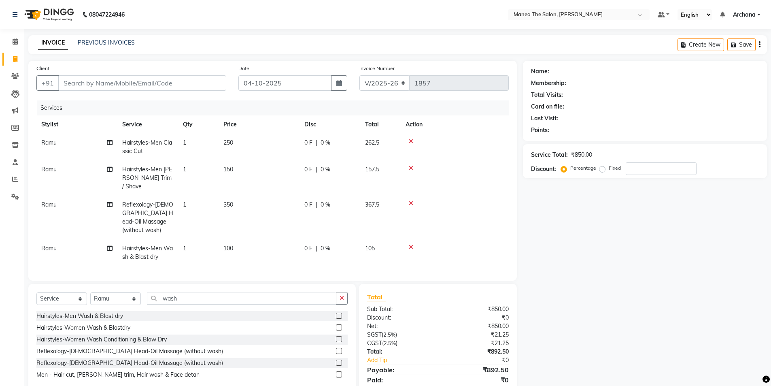
click at [411, 140] on icon at bounding box center [411, 141] width 4 height 6
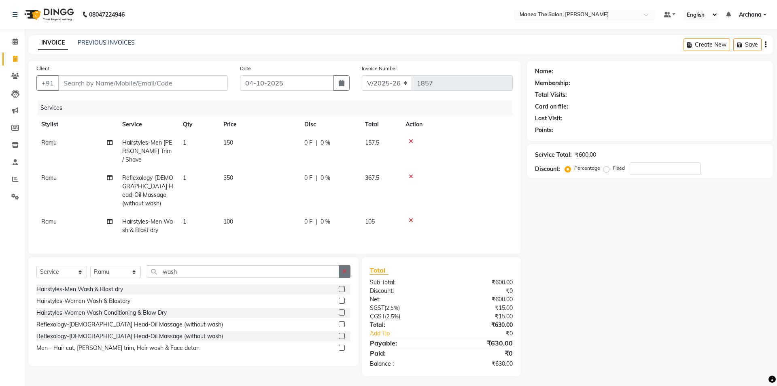
click at [347, 268] on icon "button" at bounding box center [344, 271] width 4 height 6
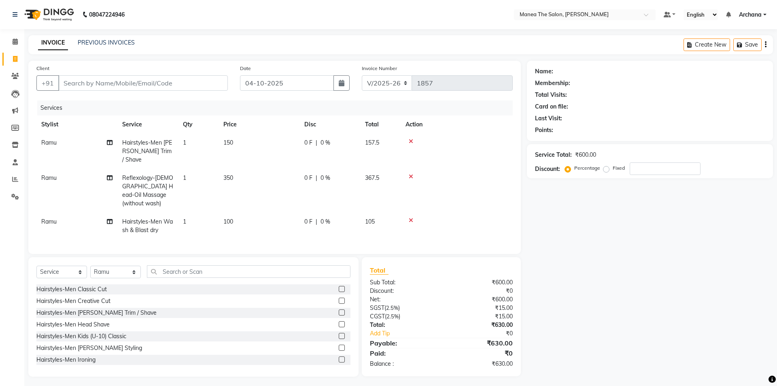
click at [339, 297] on label at bounding box center [342, 300] width 6 height 6
click at [339, 298] on input "checkbox" at bounding box center [341, 300] width 5 height 5
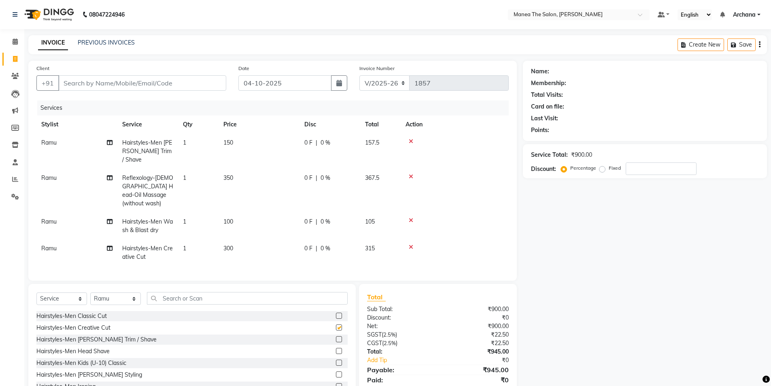
checkbox input "false"
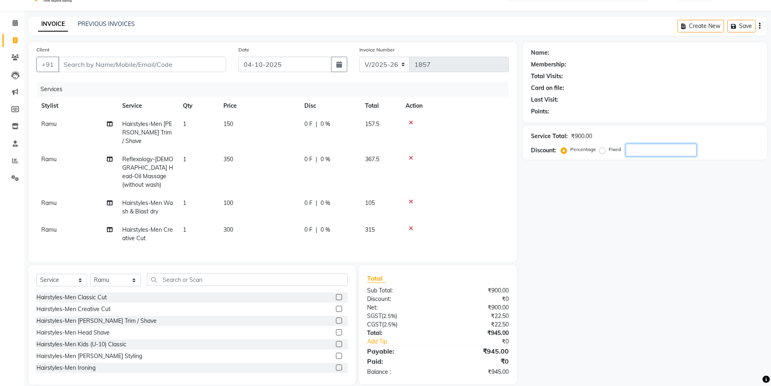
click at [633, 144] on input "number" at bounding box center [660, 150] width 71 height 13
type input "15"
click at [159, 69] on input "Client" at bounding box center [142, 64] width 168 height 15
type input "9"
type input "0"
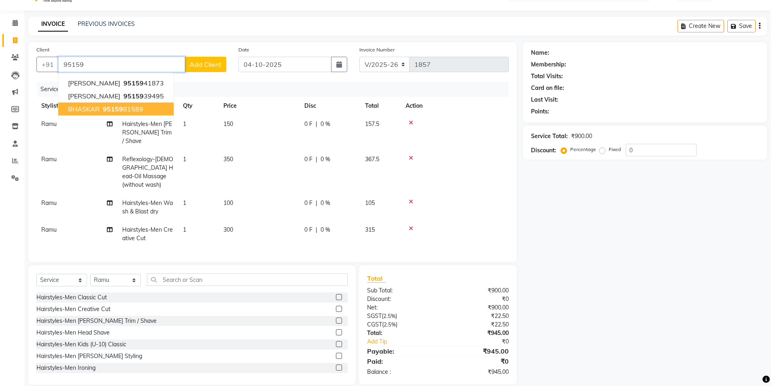
click at [138, 106] on ngb-highlight "95159 81589" at bounding box center [122, 109] width 42 height 8
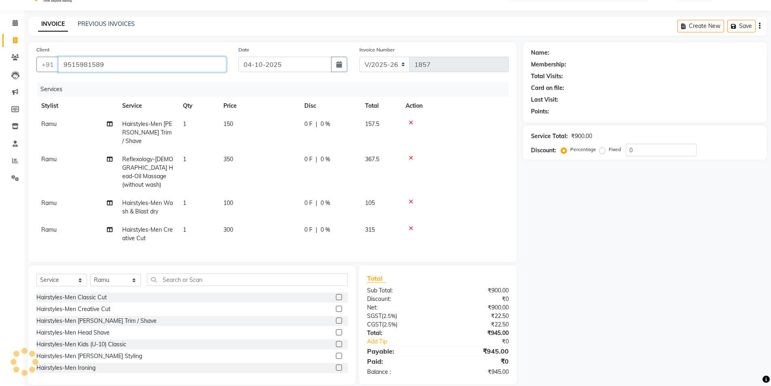
type input "9515981589"
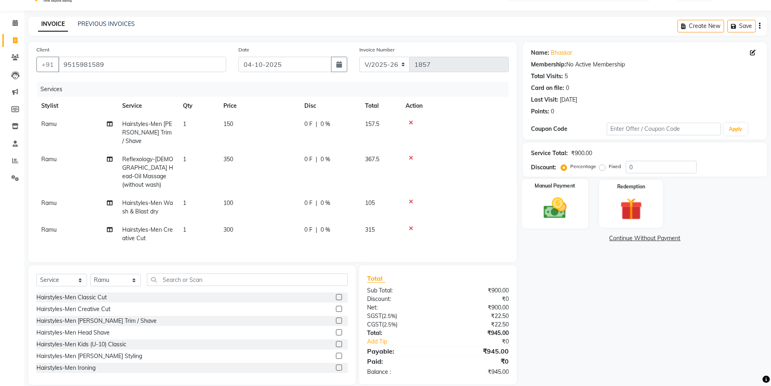
click at [555, 206] on img at bounding box center [554, 208] width 37 height 26
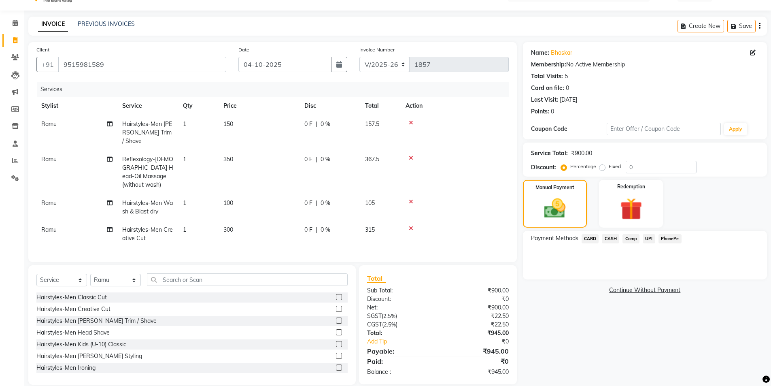
click at [588, 237] on span "CARD" at bounding box center [589, 238] width 17 height 9
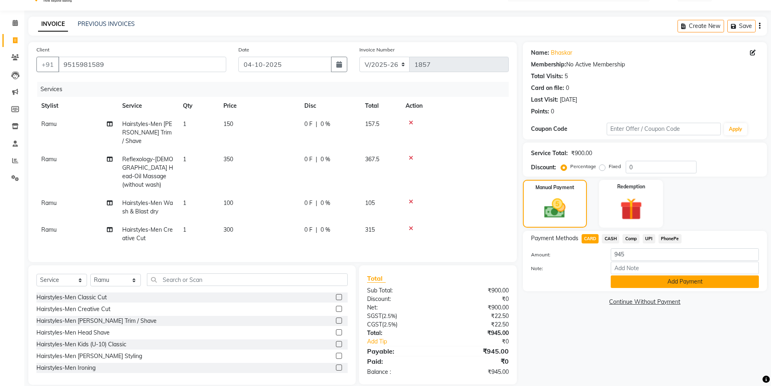
click at [706, 284] on button "Add Payment" at bounding box center [684, 281] width 148 height 13
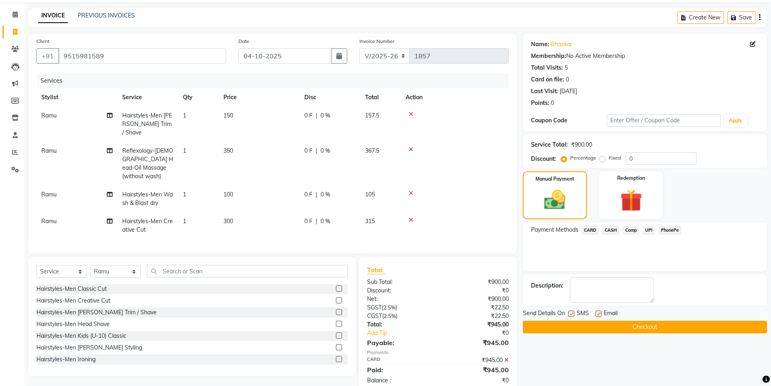
scroll to position [35, 0]
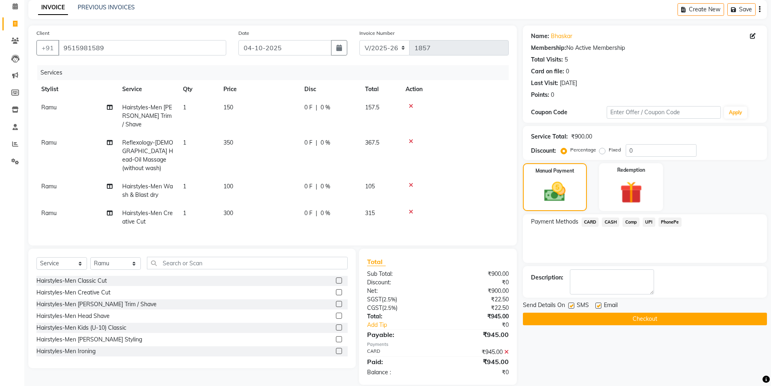
click at [506, 349] on icon at bounding box center [506, 352] width 4 height 6
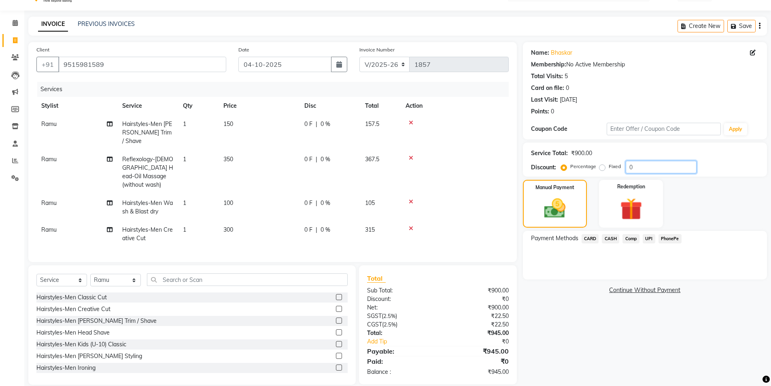
click at [636, 167] on input "0" at bounding box center [660, 167] width 71 height 13
type input "4"
type input "15"
click at [588, 237] on span "CARD" at bounding box center [589, 238] width 17 height 9
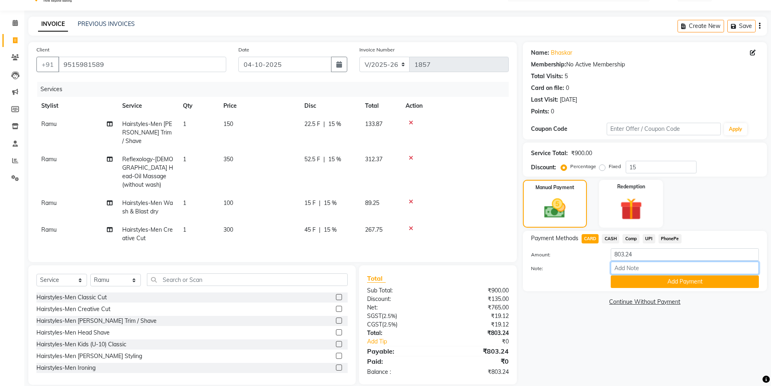
click at [629, 265] on input "Note:" at bounding box center [684, 267] width 148 height 13
type input "CARD"
click at [659, 282] on button "Add Payment" at bounding box center [684, 281] width 148 height 13
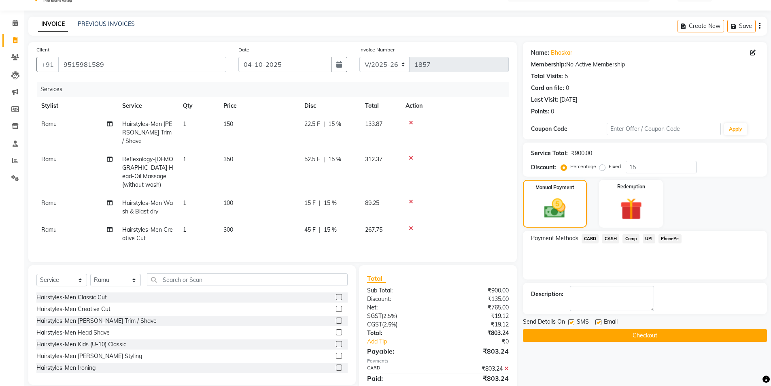
click at [640, 334] on button "Checkout" at bounding box center [645, 335] width 244 height 13
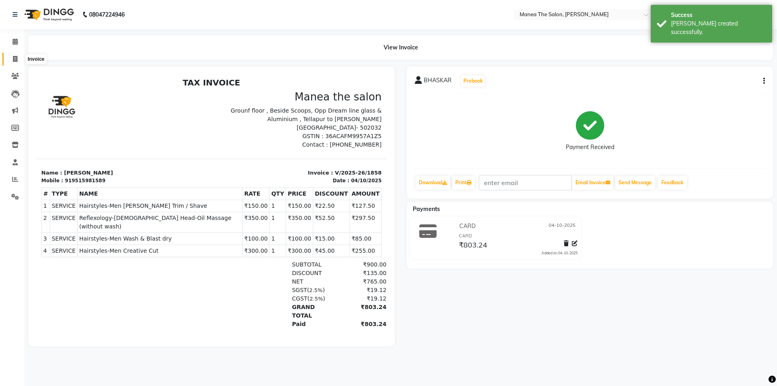
click at [17, 60] on icon at bounding box center [15, 59] width 4 height 6
select select "service"
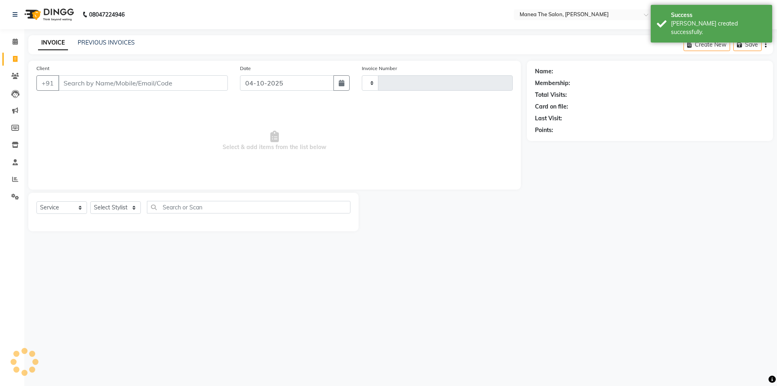
type input "1859"
select select "6846"
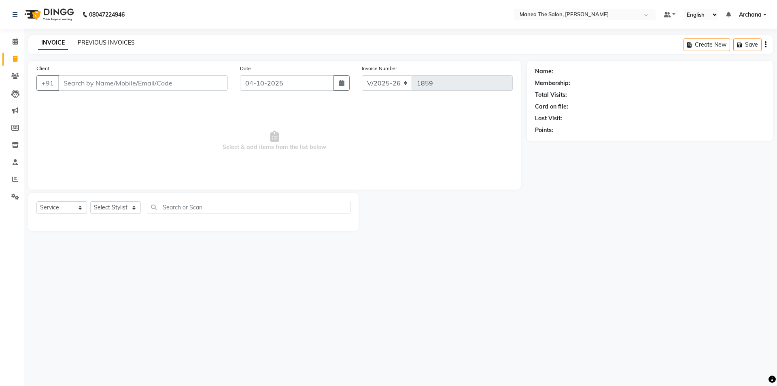
click at [114, 42] on link "PREVIOUS INVOICES" at bounding box center [106, 42] width 57 height 7
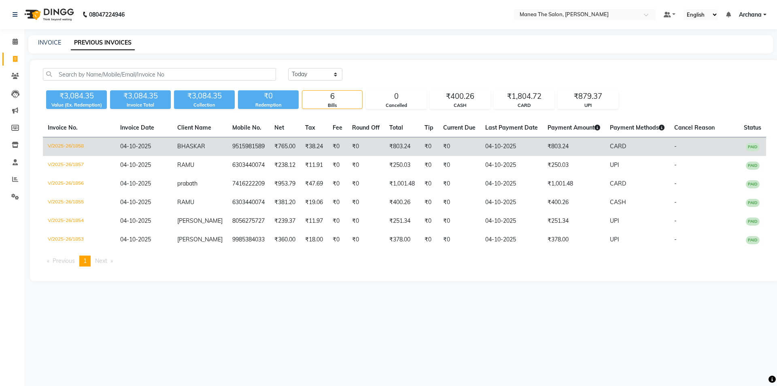
click at [250, 147] on td "9515981589" at bounding box center [248, 146] width 42 height 19
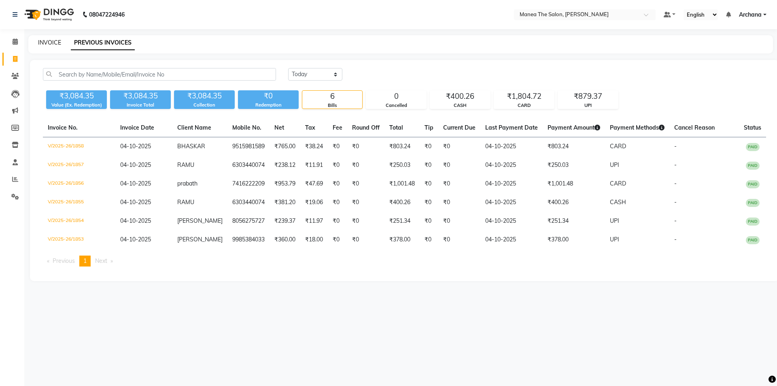
click at [51, 42] on link "INVOICE" at bounding box center [49, 42] width 23 height 7
select select "service"
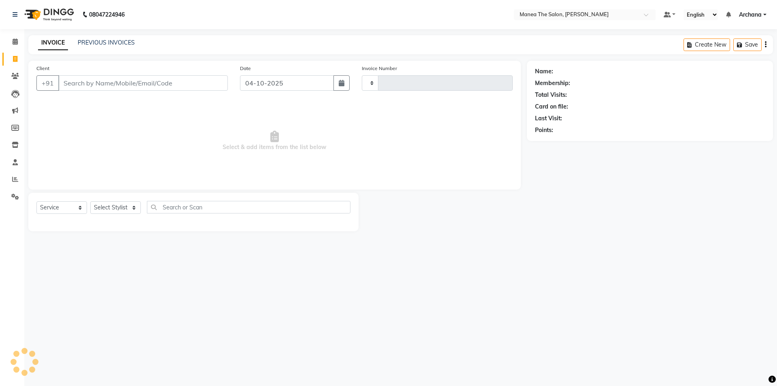
type input "1859"
select select "6846"
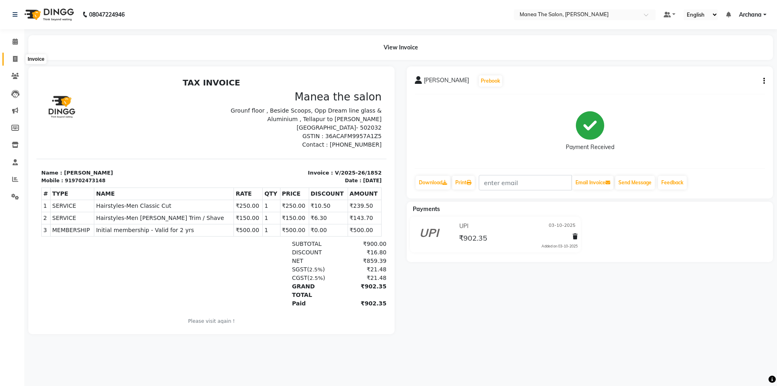
click at [17, 60] on icon at bounding box center [15, 59] width 4 height 6
select select "service"
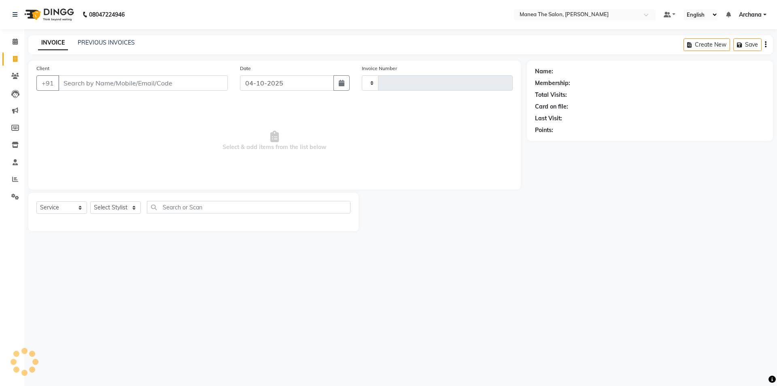
type input "1857"
select select "6846"
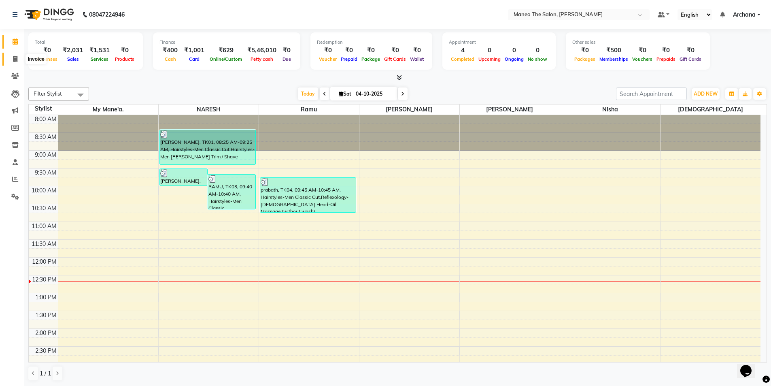
click at [13, 59] on icon at bounding box center [15, 59] width 4 height 6
select select "service"
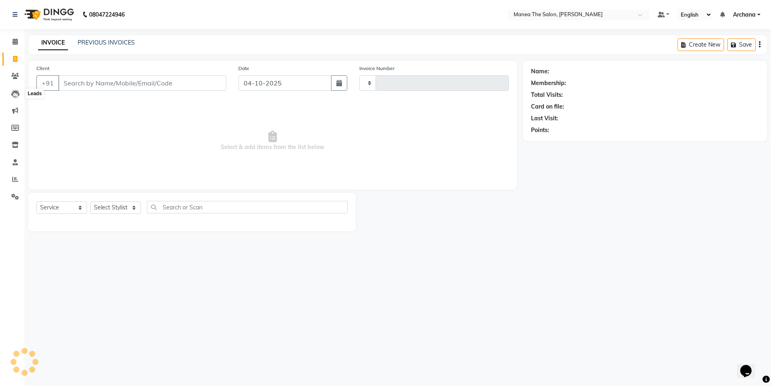
type input "1857"
select select "6846"
click at [128, 208] on select "Select Stylist" at bounding box center [115, 207] width 51 height 13
select select "77516"
click at [90, 201] on select "Select Stylist ANVESH My Mane'a. NARESH nisha Ramu SAHITHI vaishnavi" at bounding box center [115, 207] width 51 height 13
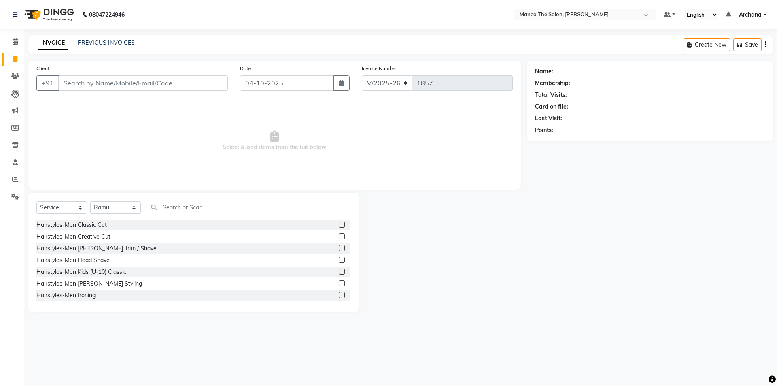
click at [339, 226] on label at bounding box center [342, 224] width 6 height 6
click at [339, 226] on input "checkbox" at bounding box center [341, 224] width 5 height 5
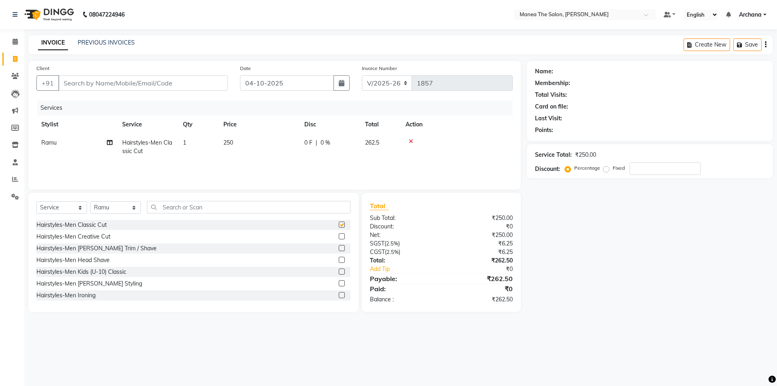
checkbox input "false"
click at [173, 79] on input "Client" at bounding box center [142, 82] width 169 height 15
type input "6"
type input "0"
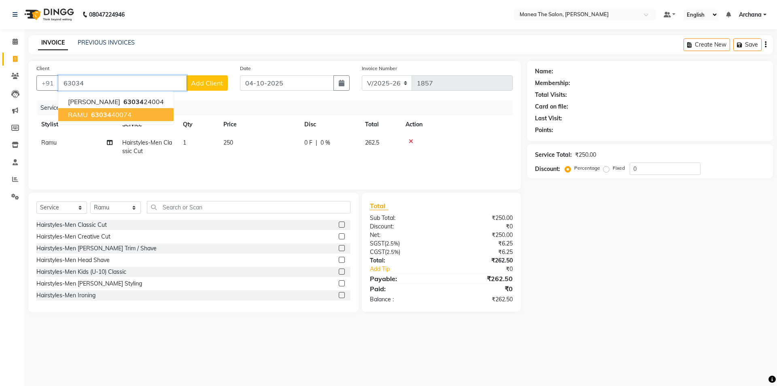
click at [139, 117] on button "RAMU 63034 40074" at bounding box center [115, 114] width 115 height 13
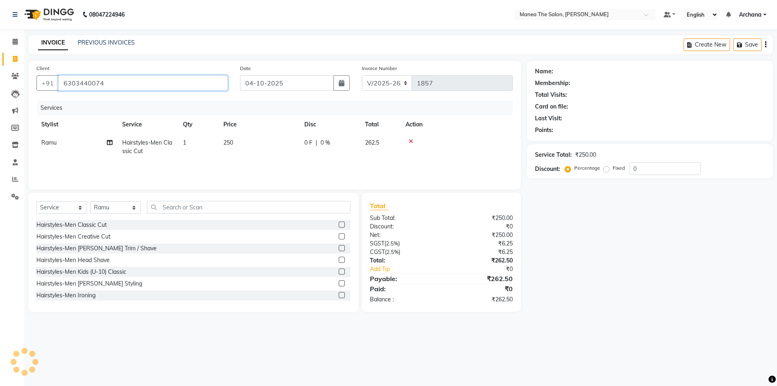
type input "6303440074"
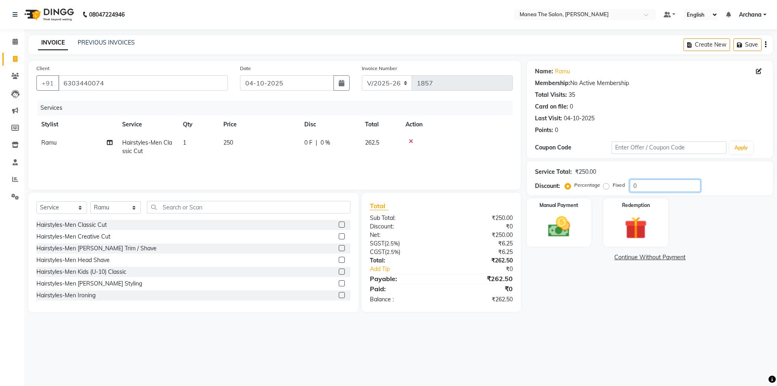
click at [636, 189] on input "0" at bounding box center [664, 185] width 71 height 13
type input "1"
type input "4.75"
click at [574, 232] on img at bounding box center [559, 226] width 38 height 27
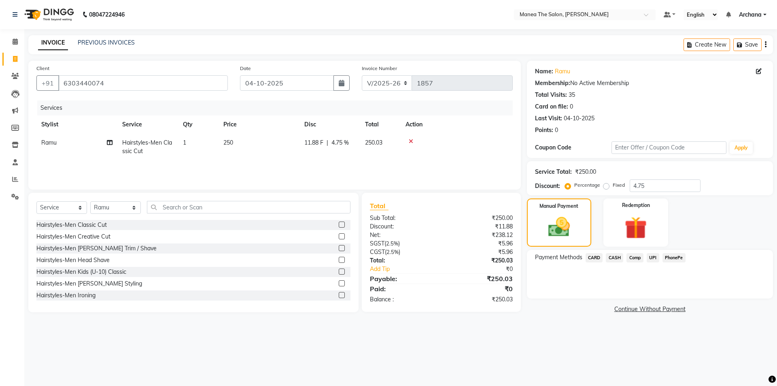
click at [653, 258] on span "UPI" at bounding box center [652, 257] width 13 height 9
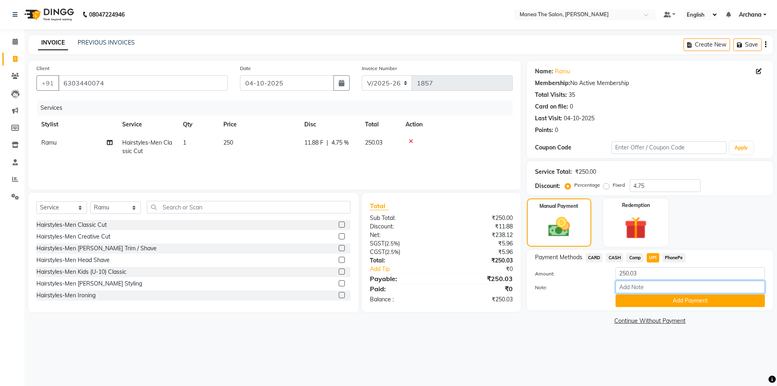
click at [657, 285] on input "Note:" at bounding box center [689, 286] width 149 height 13
type input "UPI"
click at [689, 302] on button "Add Payment" at bounding box center [689, 300] width 149 height 13
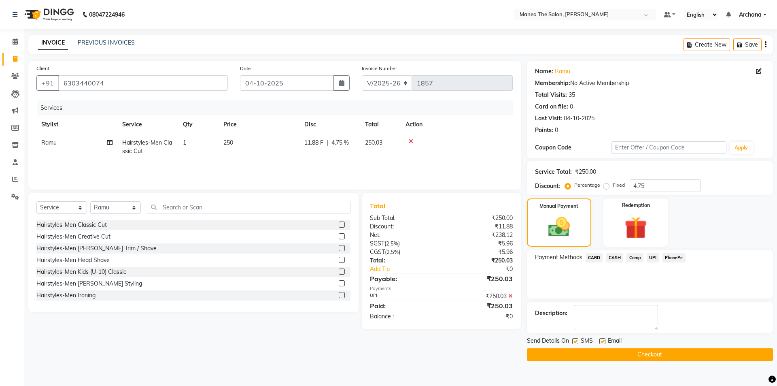
click at [663, 355] on button "Checkout" at bounding box center [650, 354] width 246 height 13
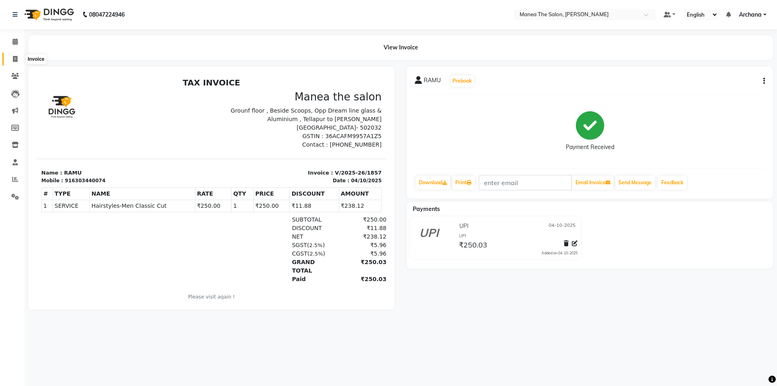
click at [16, 57] on icon at bounding box center [15, 59] width 4 height 6
select select "service"
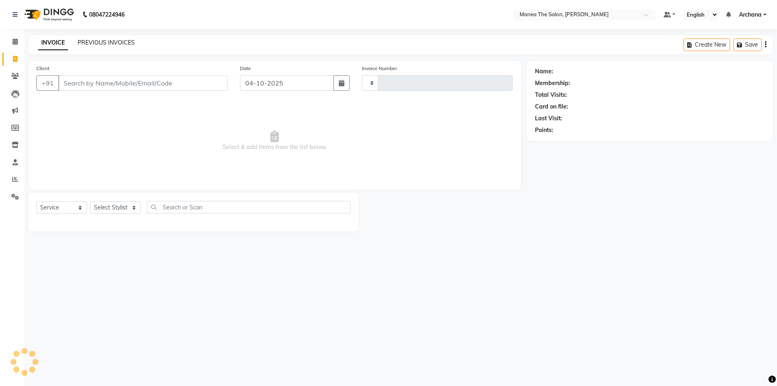
type input "1858"
select select "6846"
click at [109, 44] on link "PREVIOUS INVOICES" at bounding box center [106, 42] width 57 height 7
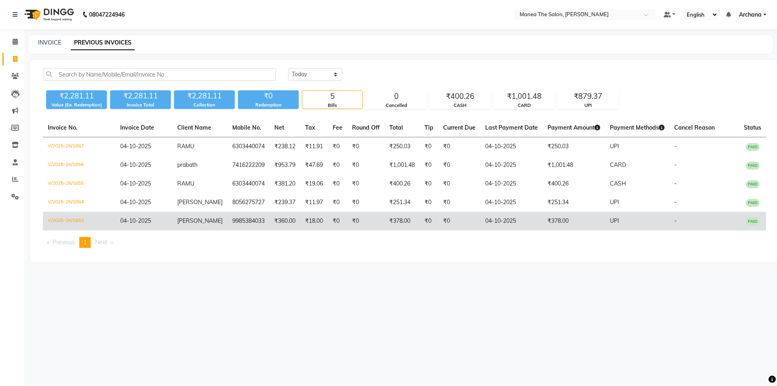
click at [216, 230] on td "srikant" at bounding box center [199, 221] width 55 height 19
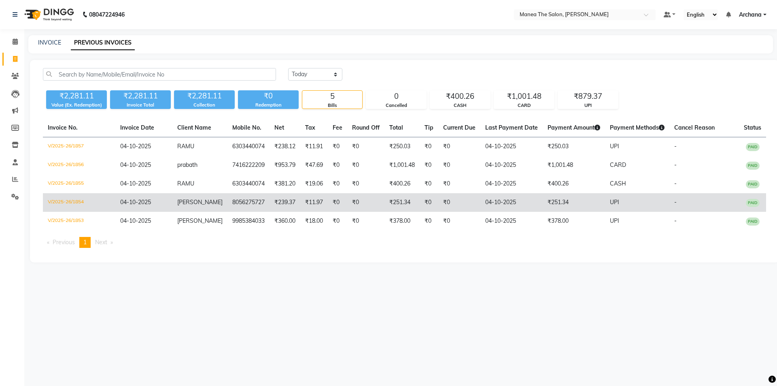
click at [245, 204] on td "8056275727" at bounding box center [248, 202] width 42 height 19
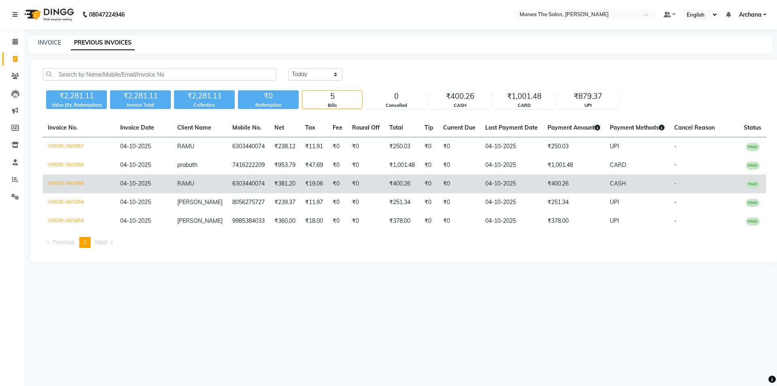
click at [240, 182] on td "6303440074" at bounding box center [248, 183] width 42 height 19
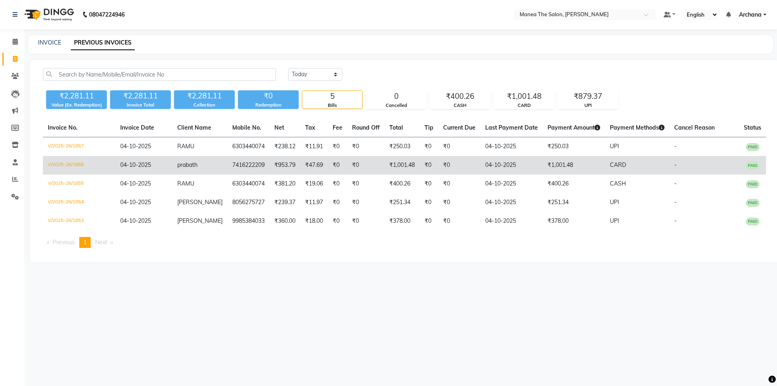
click at [242, 169] on td "7416222209" at bounding box center [248, 165] width 42 height 19
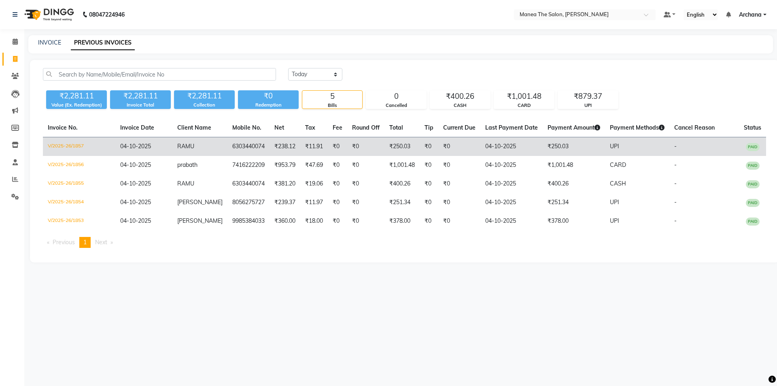
click at [237, 144] on td "6303440074" at bounding box center [248, 146] width 42 height 19
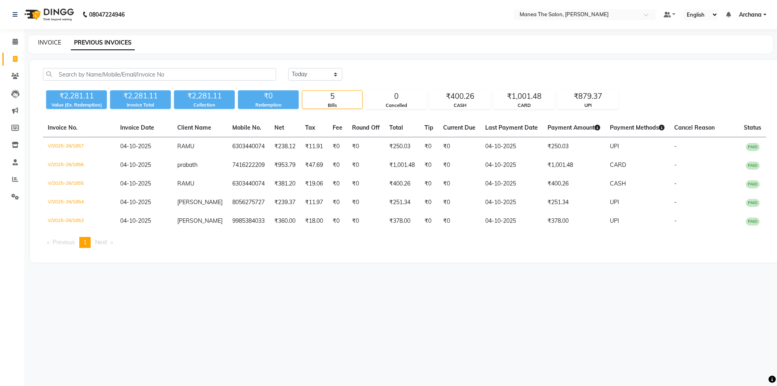
click at [46, 42] on link "INVOICE" at bounding box center [49, 42] width 23 height 7
select select "service"
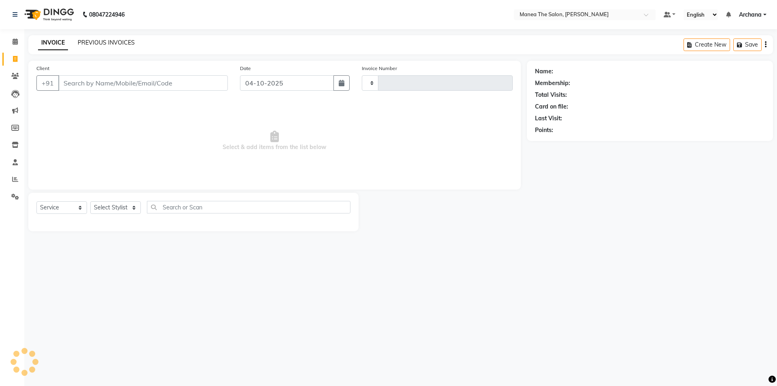
type input "1859"
select select "6846"
click at [106, 43] on link "PREVIOUS INVOICES" at bounding box center [106, 42] width 57 height 7
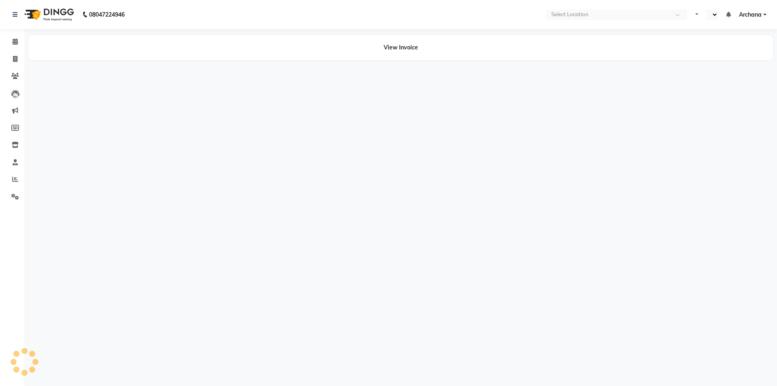
select select "en"
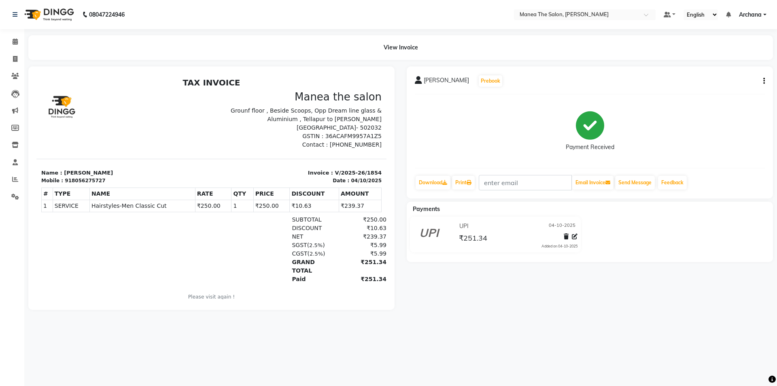
click at [764, 81] on icon "button" at bounding box center [764, 81] width 2 height 0
click at [728, 80] on div "Edit Item Staff" at bounding box center [723, 81] width 55 height 10
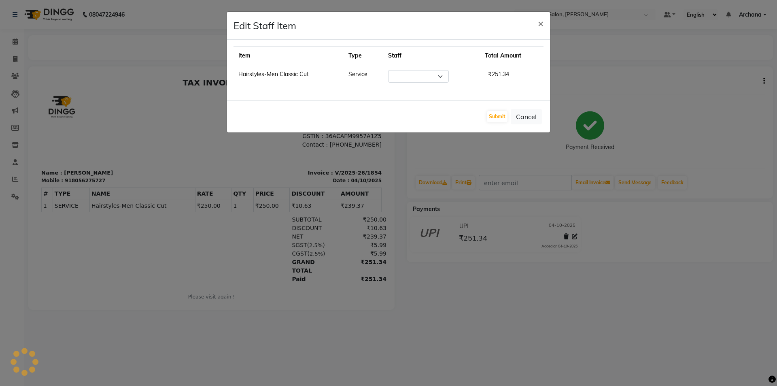
select select "74503"
click at [530, 121] on button "Cancel" at bounding box center [526, 116] width 31 height 15
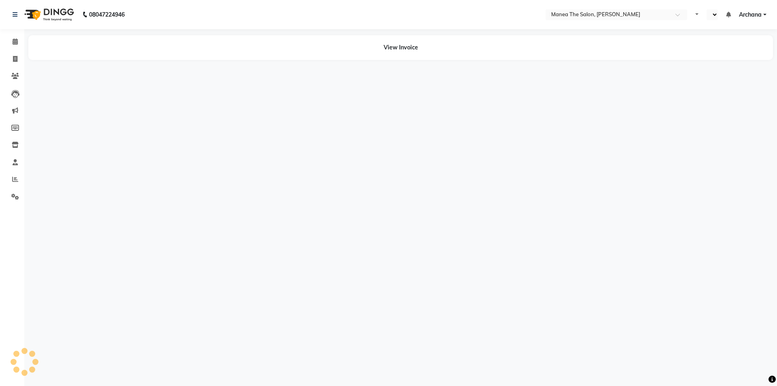
select select "en"
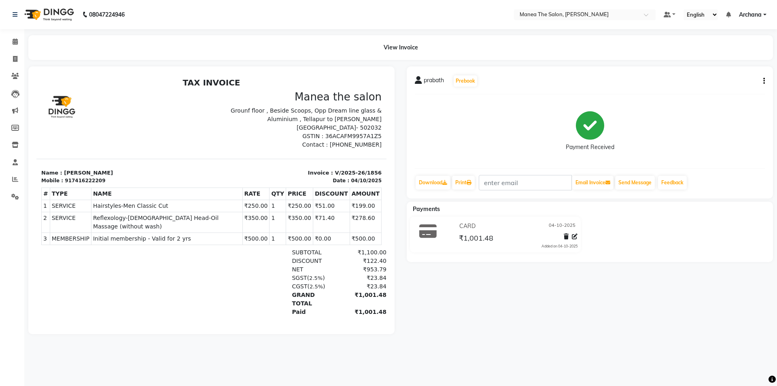
click at [763, 83] on button "button" at bounding box center [762, 81] width 5 height 8
click at [719, 83] on div "Edit Item Staff" at bounding box center [723, 81] width 55 height 10
select select
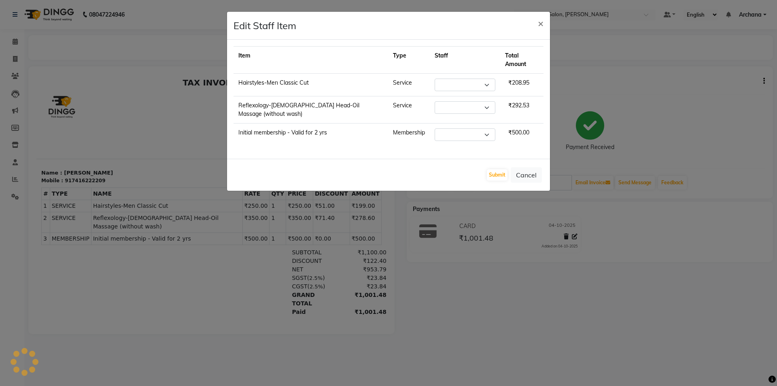
select select "77516"
click at [532, 167] on button "Cancel" at bounding box center [526, 174] width 31 height 15
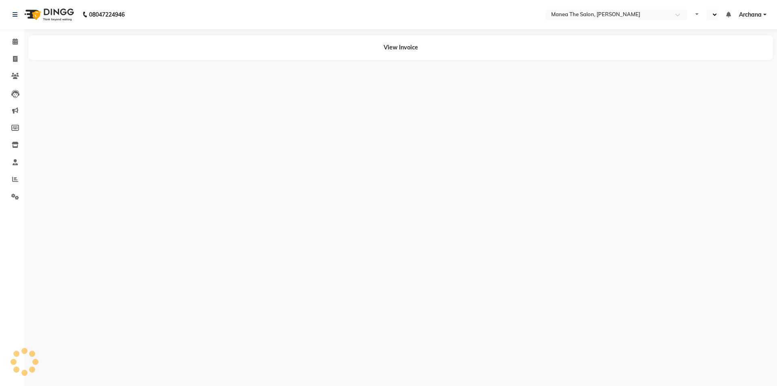
select select "en"
